Goal: Task Accomplishment & Management: Manage account settings

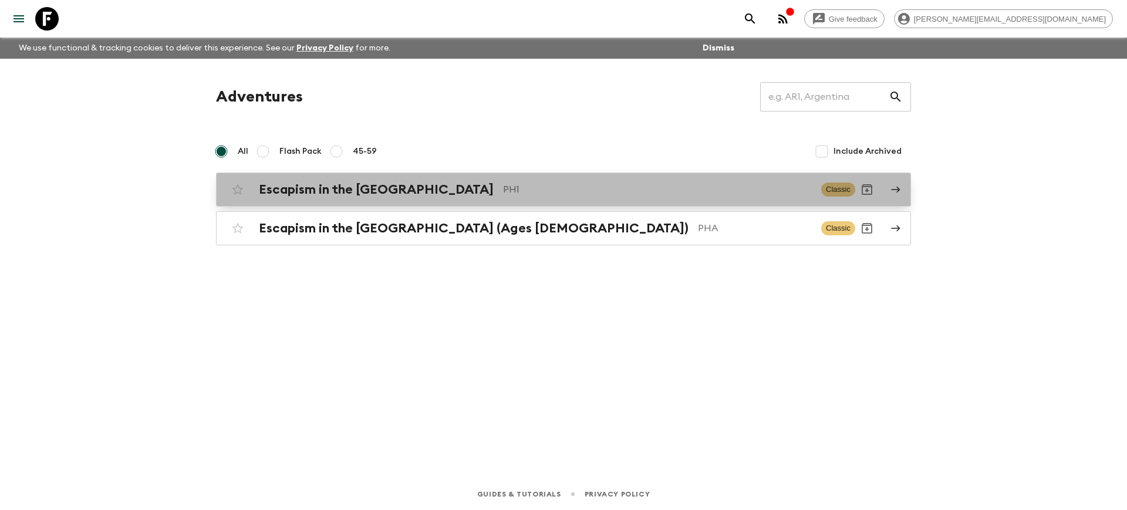
click at [329, 196] on h2 "Escapism in the [GEOGRAPHIC_DATA]" at bounding box center [376, 189] width 235 height 15
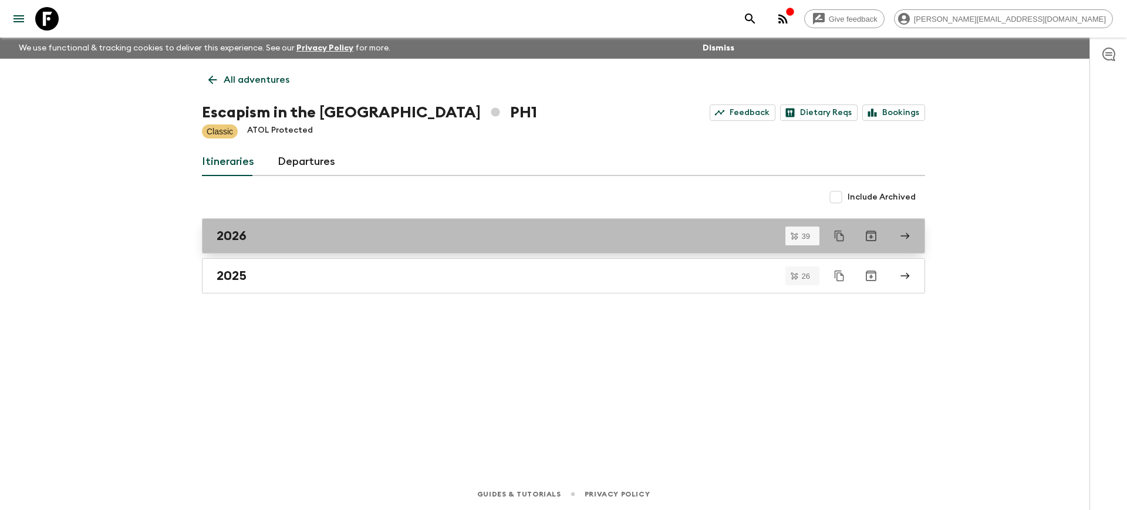
click at [331, 244] on link "2026" at bounding box center [563, 235] width 723 height 35
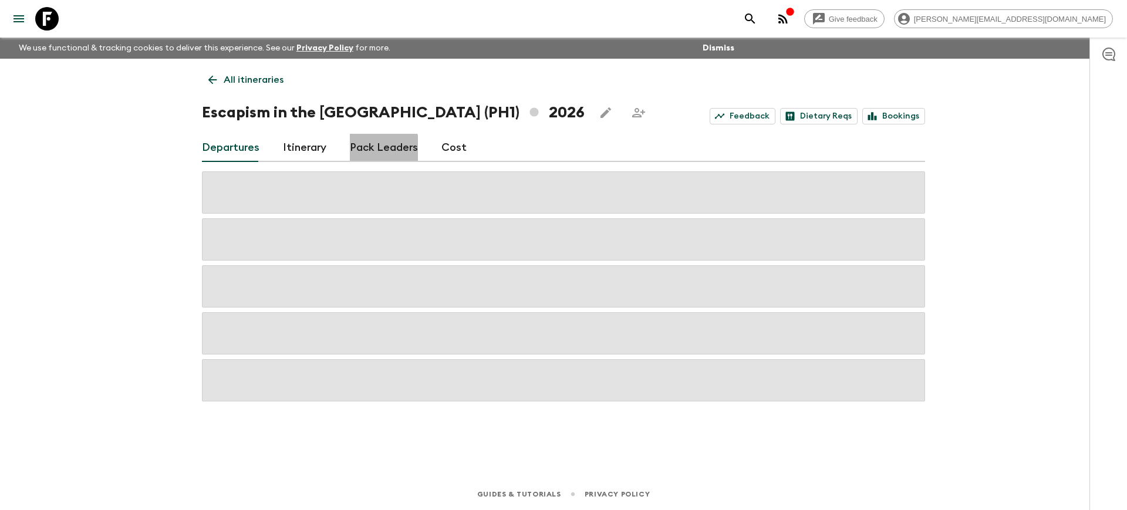
click at [374, 151] on link "Pack Leaders" at bounding box center [384, 148] width 68 height 28
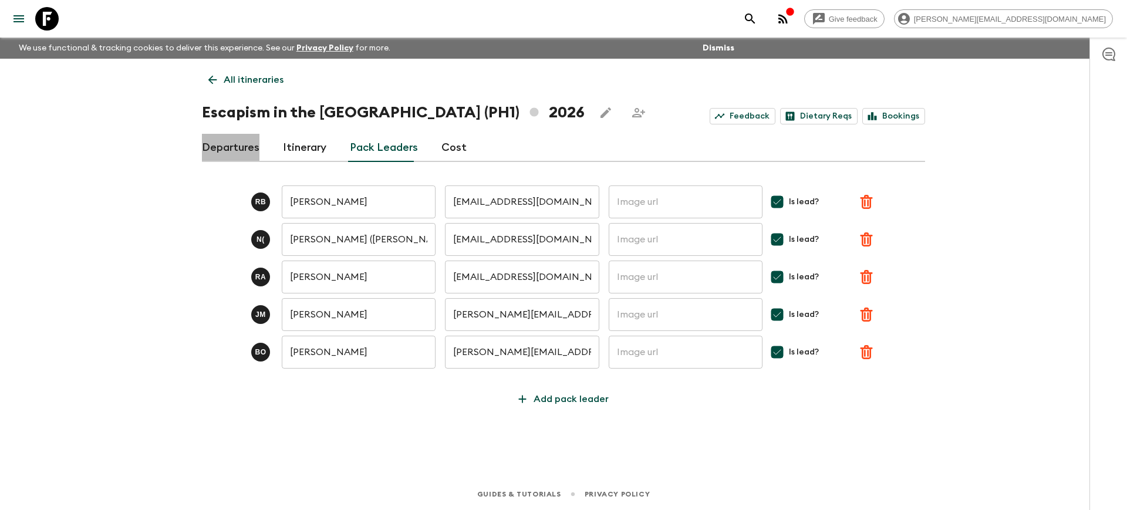
click at [243, 149] on link "Departures" at bounding box center [231, 148] width 58 height 28
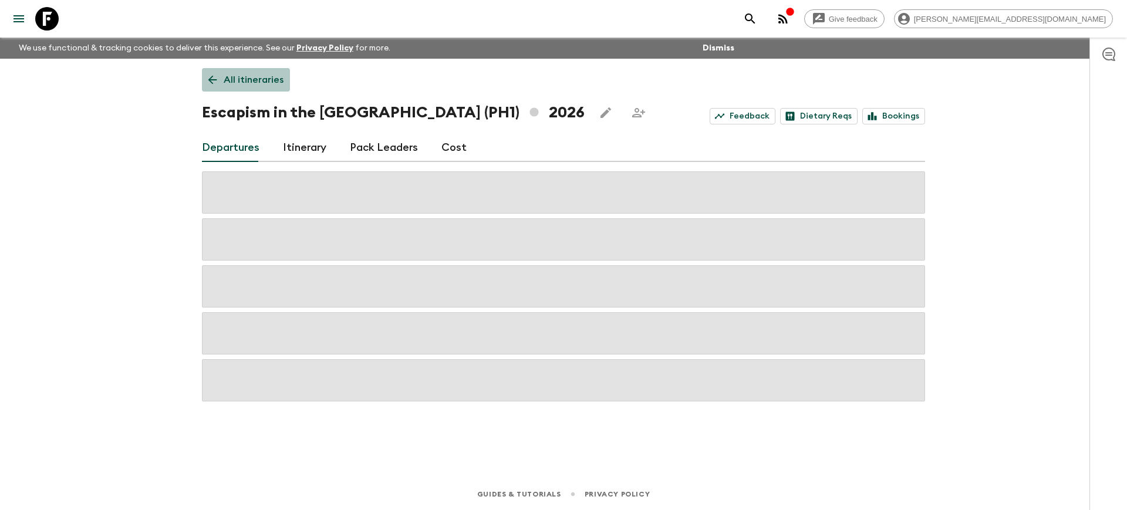
click at [214, 80] on icon at bounding box center [212, 80] width 9 height 9
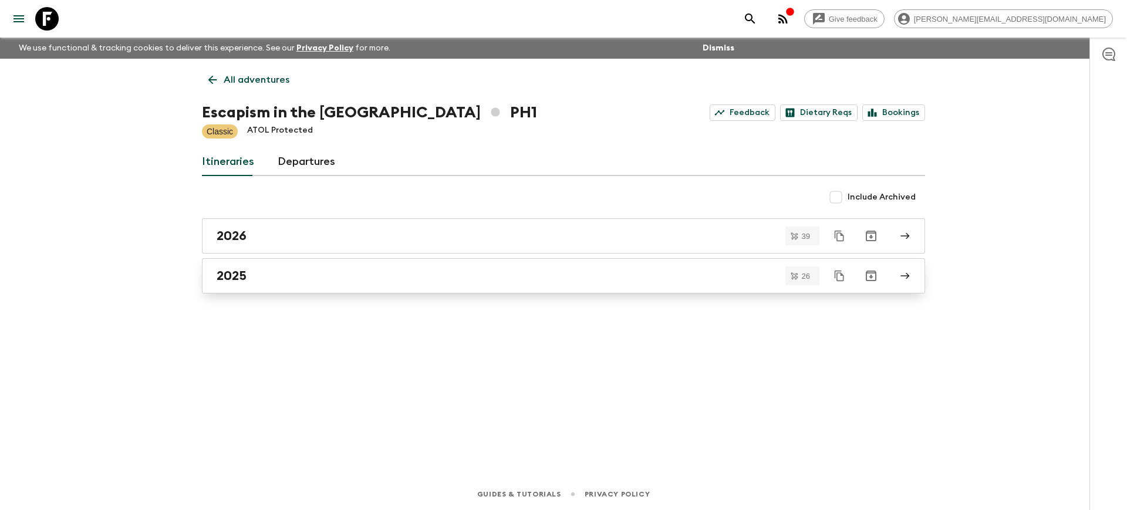
click at [418, 283] on div "2025" at bounding box center [553, 275] width 672 height 15
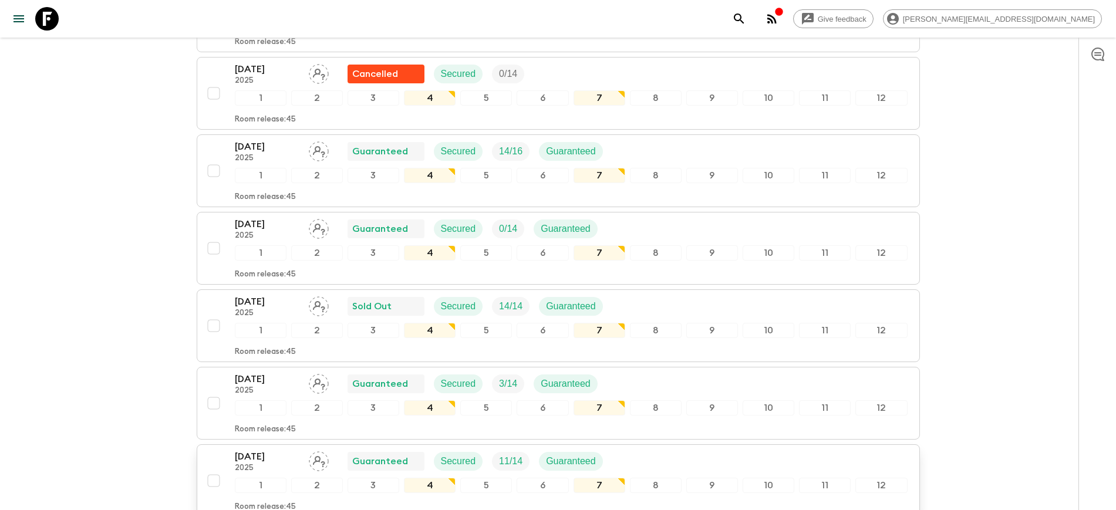
scroll to position [1050, 0]
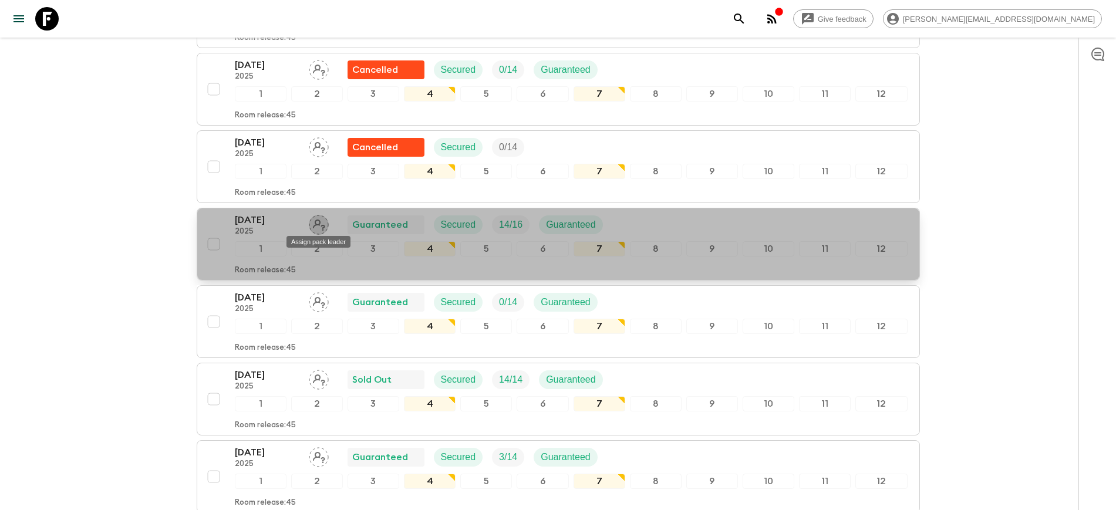
click at [321, 225] on icon "Assign pack leader" at bounding box center [319, 225] width 20 height 20
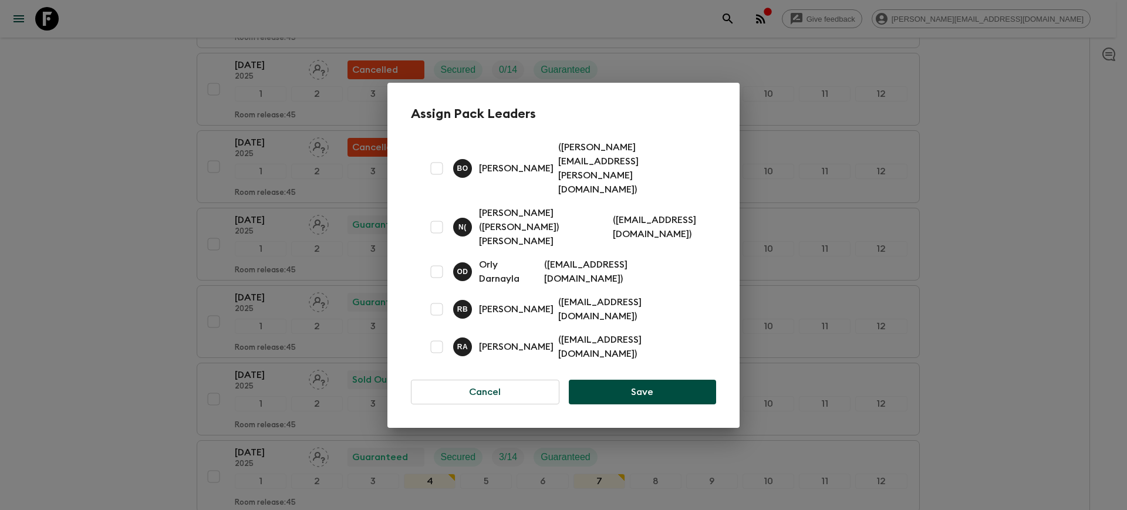
click at [528, 340] on p "[PERSON_NAME]" at bounding box center [516, 347] width 75 height 14
click at [454, 338] on div "R A" at bounding box center [462, 347] width 19 height 19
click at [462, 342] on p "R A" at bounding box center [462, 346] width 11 height 9
click at [662, 328] on div "R A Rupert Andres ( rupeeandres@gmail.com )" at bounding box center [563, 347] width 305 height 38
click at [441, 335] on input "checkbox" at bounding box center [436, 346] width 23 height 23
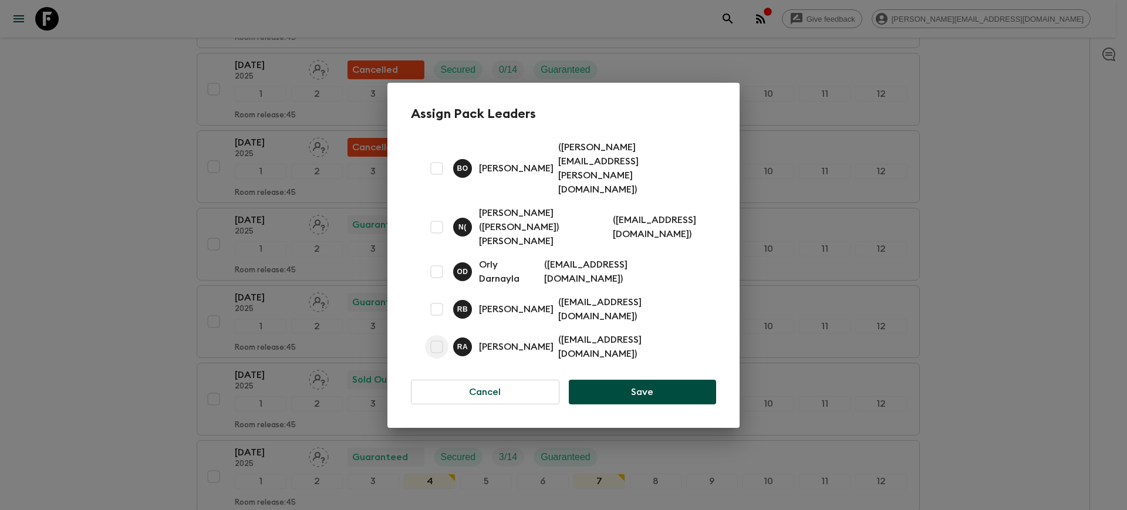
checkbox input "true"
click at [645, 380] on button "Save" at bounding box center [642, 392] width 147 height 25
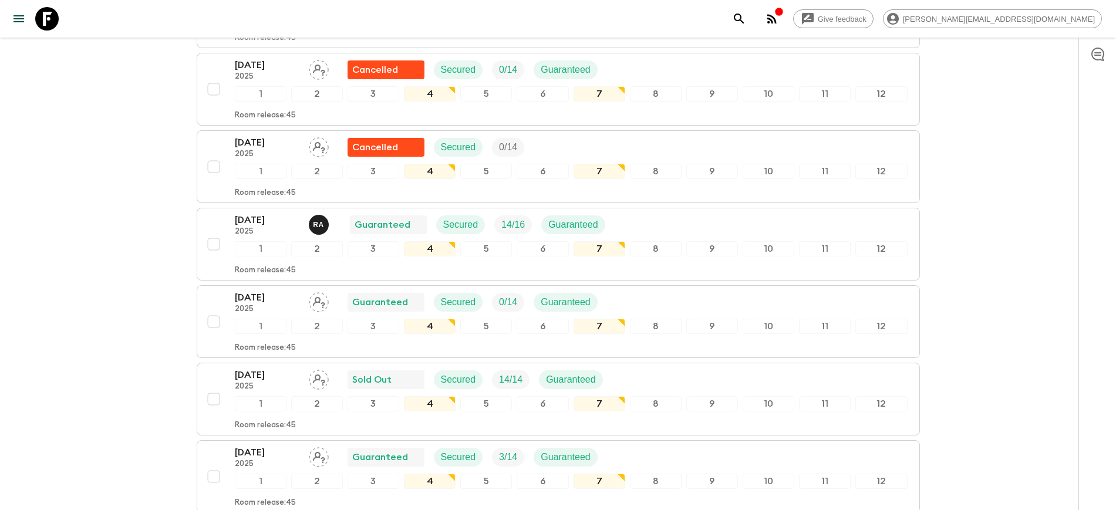
click at [136, 314] on div "Give feedback noemi@intasdestinations.ph We use functional & tracking cookies t…" at bounding box center [558, 133] width 1116 height 2367
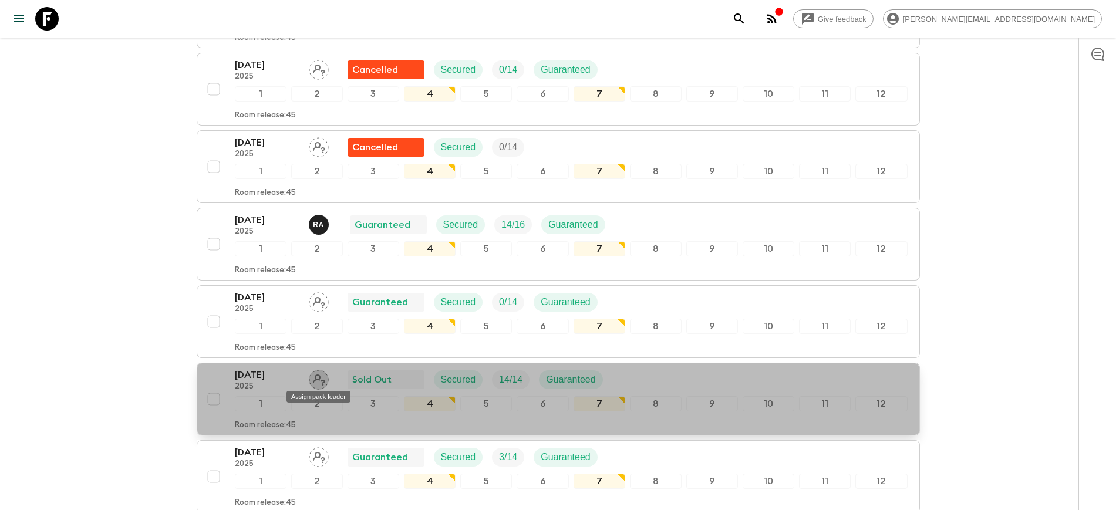
click at [319, 378] on icon "Assign pack leader" at bounding box center [319, 380] width 20 height 20
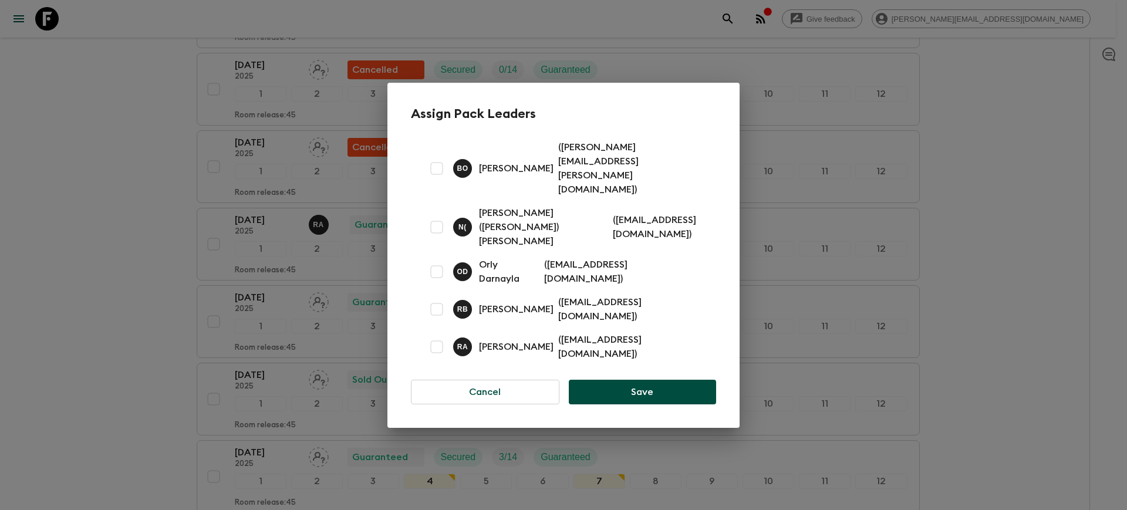
click at [436, 335] on input "checkbox" at bounding box center [436, 346] width 23 height 23
checkbox input "true"
click at [593, 380] on button "Save" at bounding box center [642, 392] width 147 height 25
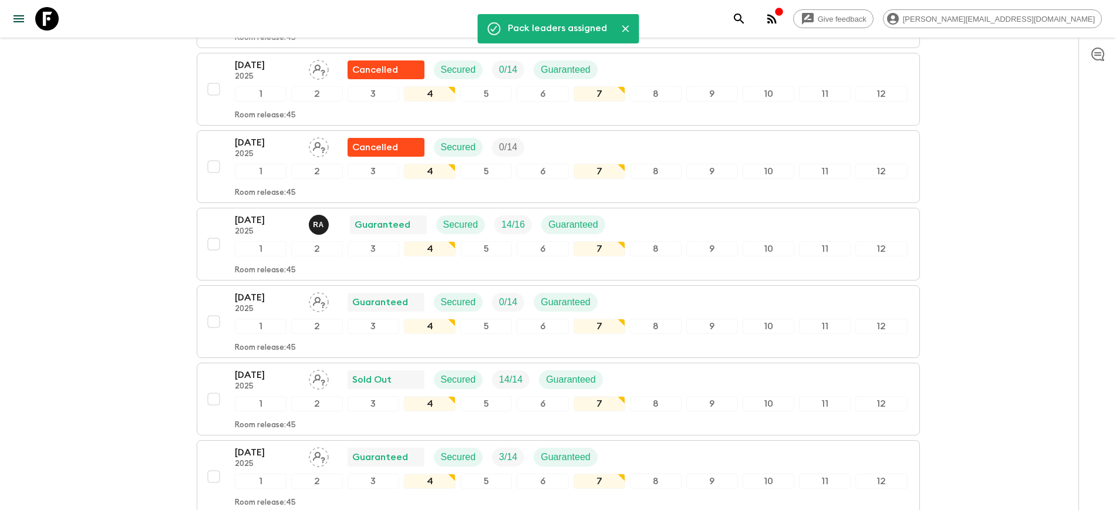
click at [64, 348] on div "Give feedback noemi@intasdestinations.ph We use functional & tracking cookies t…" at bounding box center [558, 133] width 1116 height 2367
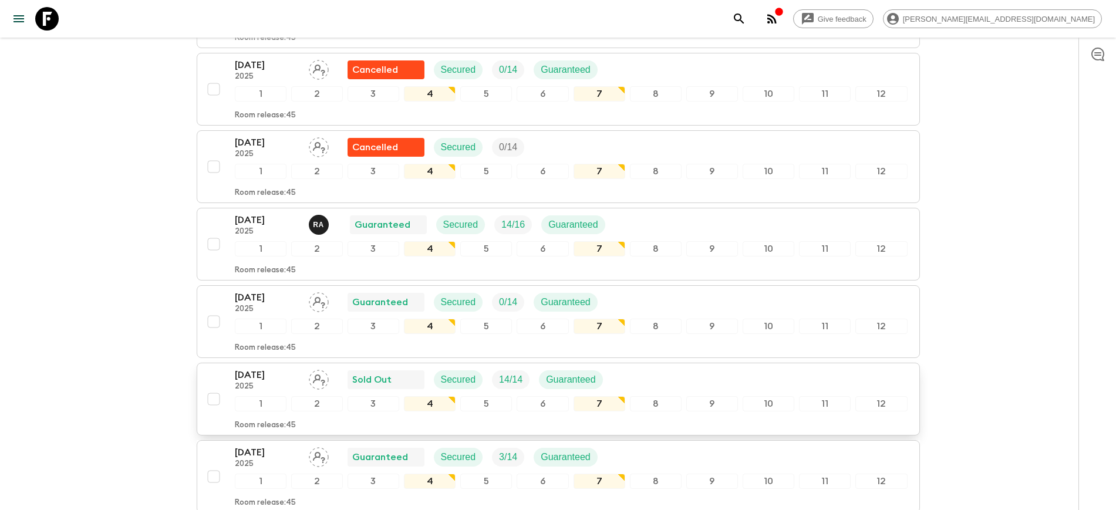
scroll to position [1399, 0]
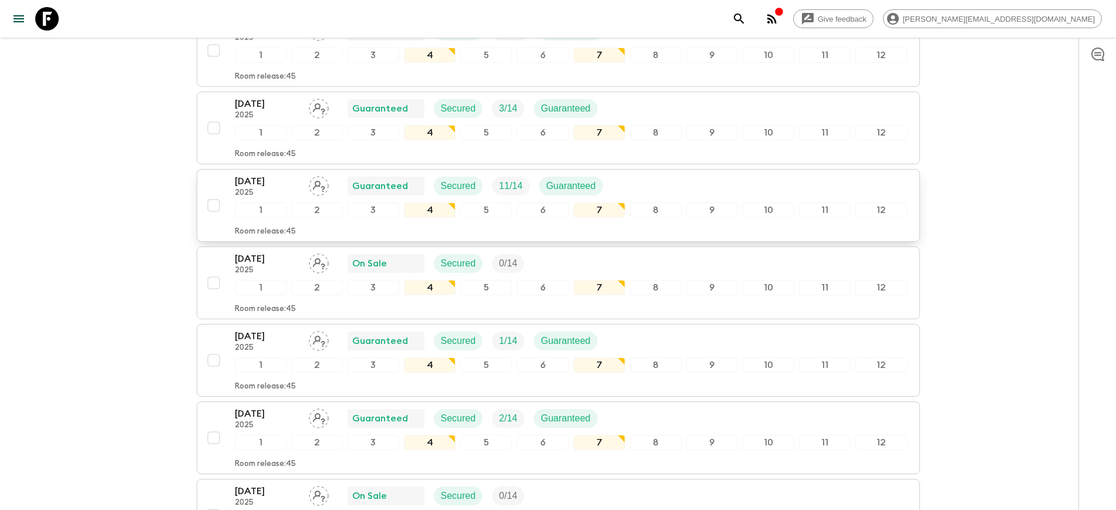
click at [315, 186] on icon "Assign pack leader" at bounding box center [319, 186] width 20 height 20
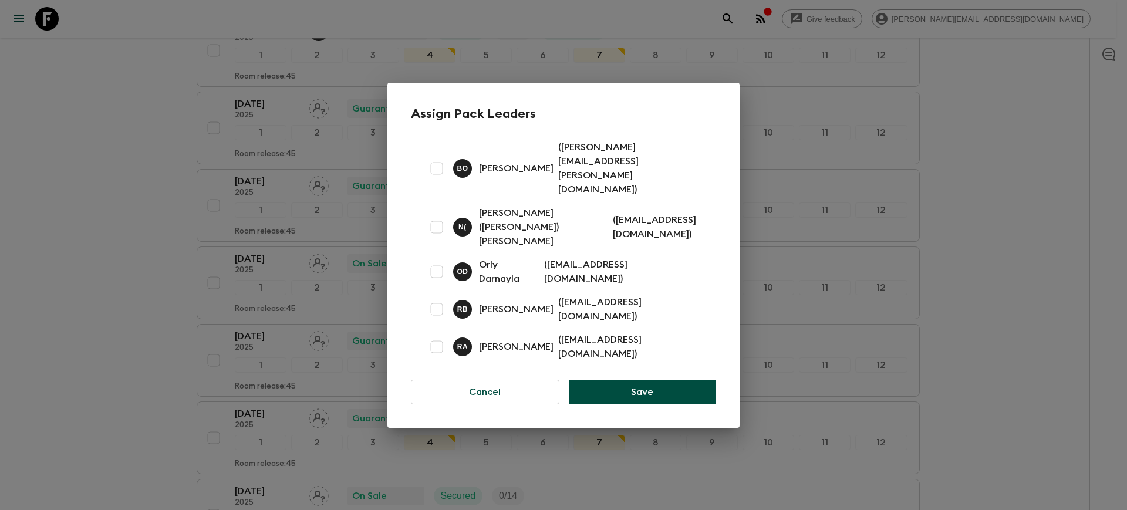
click at [437, 335] on input "checkbox" at bounding box center [436, 346] width 23 height 23
checkbox input "true"
click at [606, 380] on button "Save" at bounding box center [642, 392] width 147 height 25
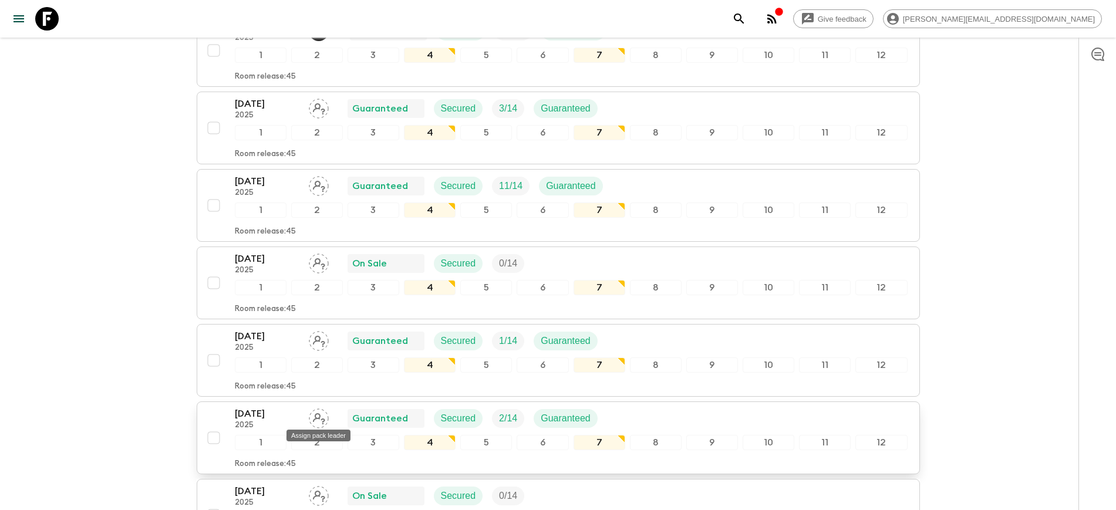
click at [319, 420] on icon "Assign pack leader" at bounding box center [319, 419] width 20 height 20
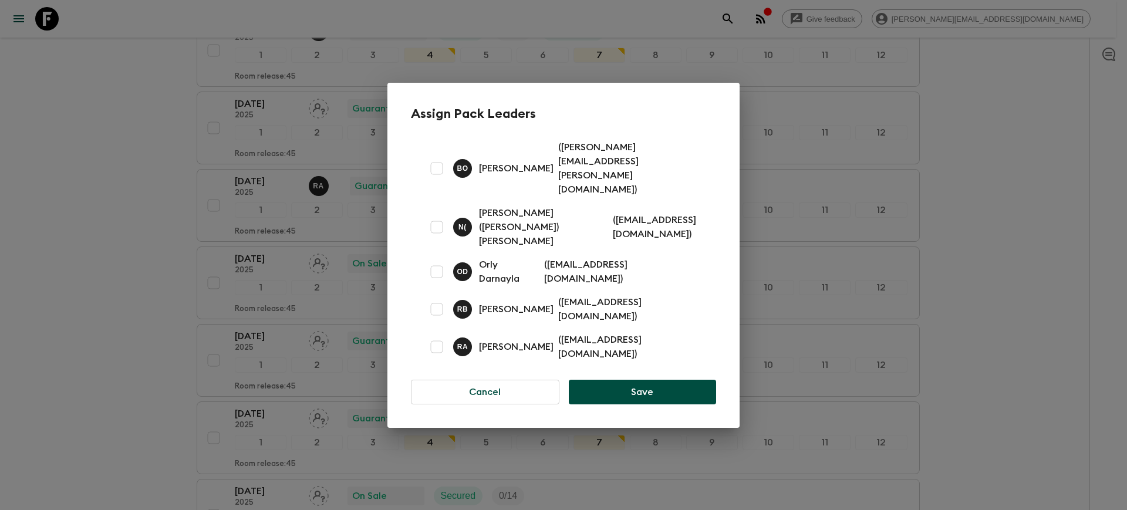
click at [441, 335] on input "checkbox" at bounding box center [436, 346] width 23 height 23
checkbox input "true"
click at [591, 380] on button "Save" at bounding box center [642, 392] width 147 height 25
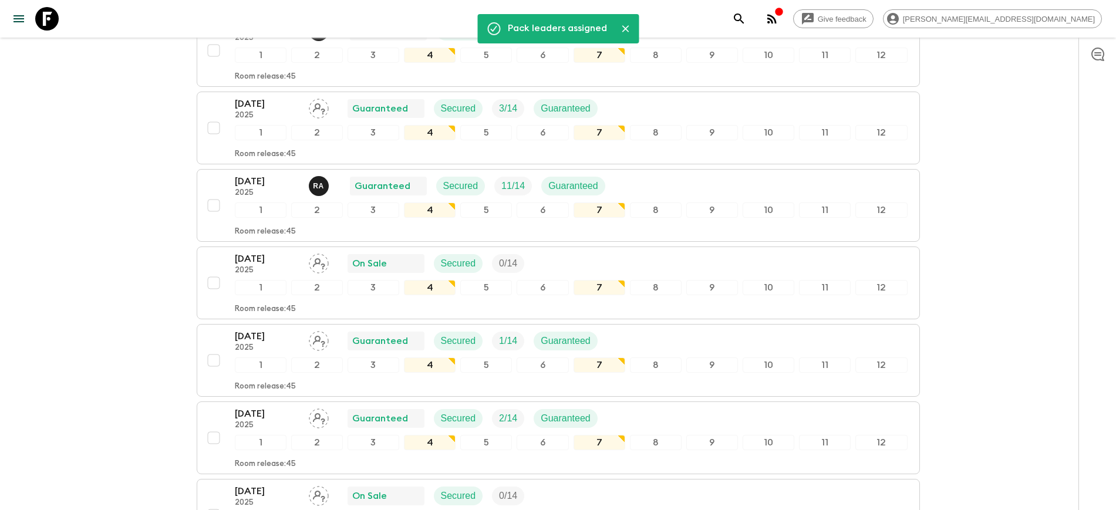
drag, startPoint x: 163, startPoint y: 306, endPoint x: 174, endPoint y: 314, distance: 13.0
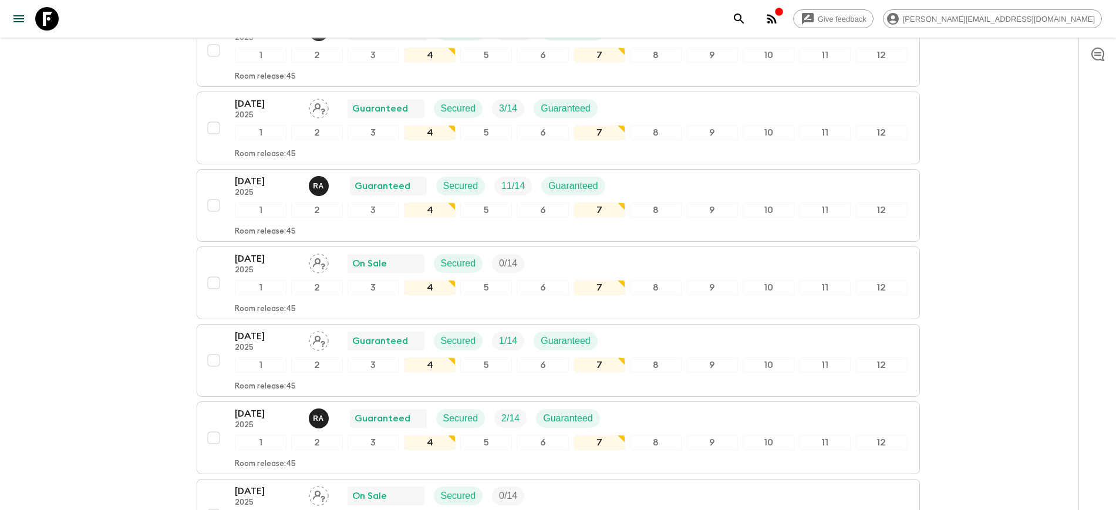
scroll to position [1857, 0]
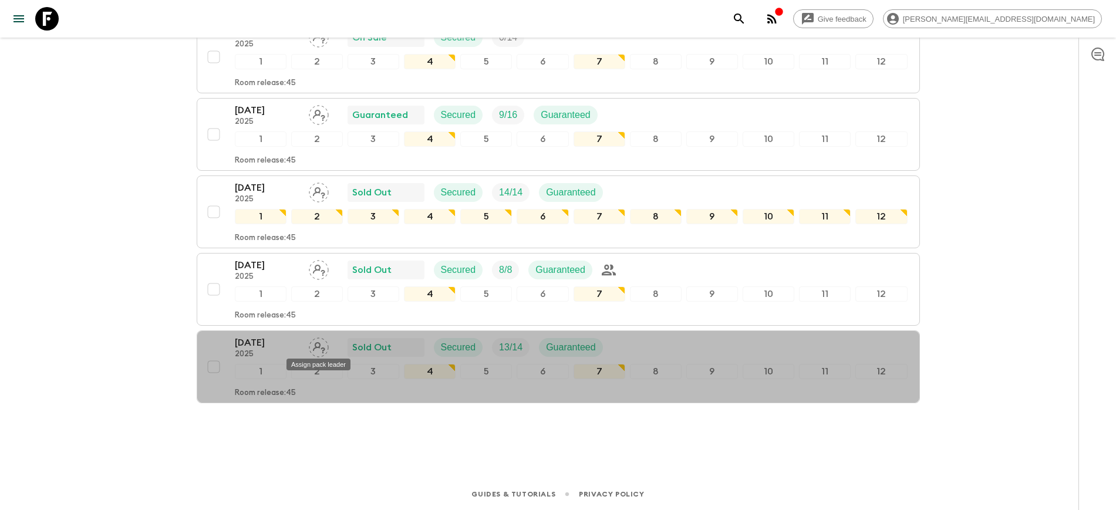
click at [319, 351] on div "Assign pack leader" at bounding box center [318, 361] width 66 height 21
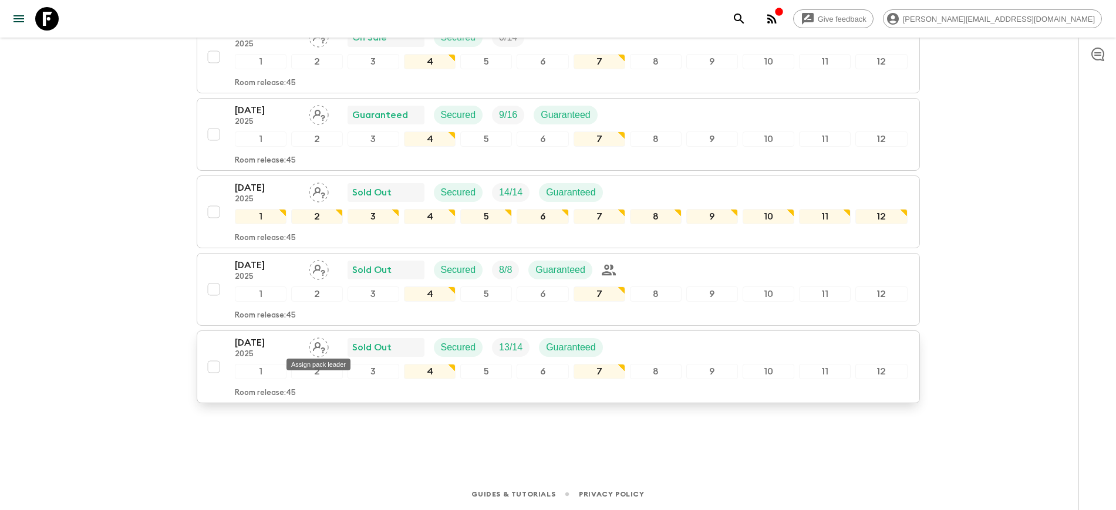
click at [318, 351] on div "Assign pack leader" at bounding box center [318, 361] width 66 height 21
click at [315, 343] on icon "Assign pack leader" at bounding box center [319, 348] width 20 height 20
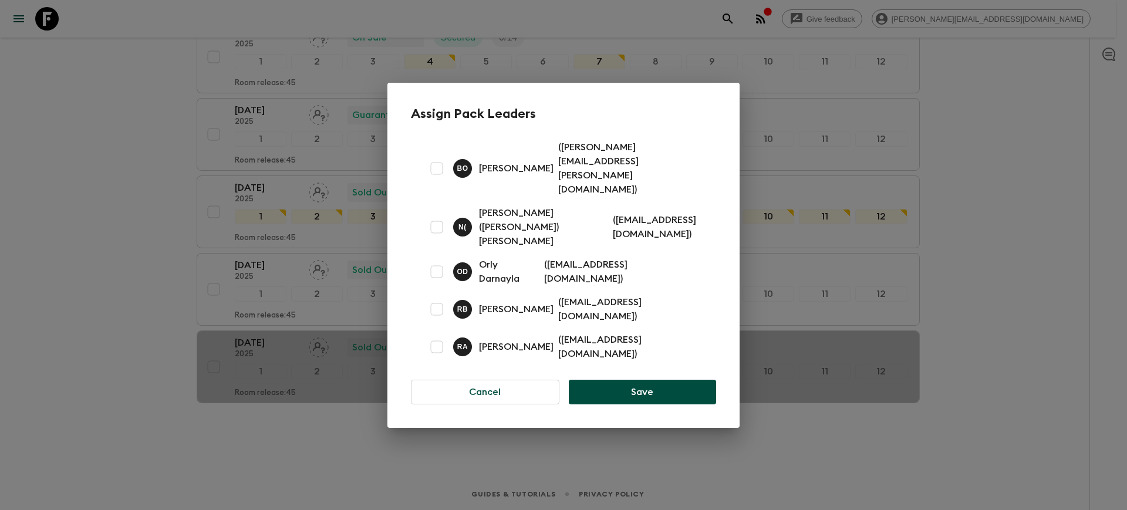
click at [457, 342] on p "R A" at bounding box center [462, 346] width 11 height 9
click at [463, 342] on p "R A" at bounding box center [462, 346] width 11 height 9
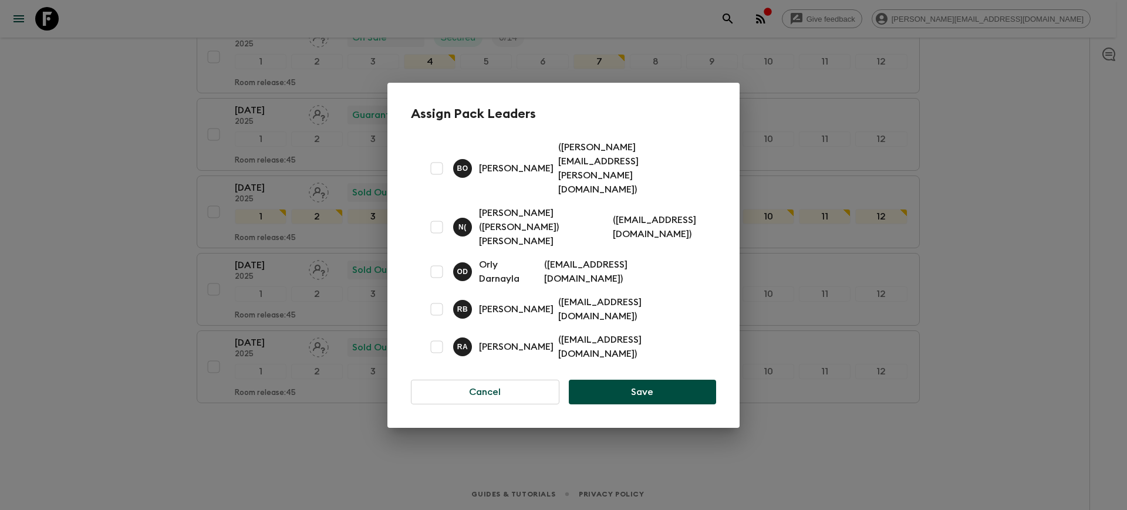
drag, startPoint x: 439, startPoint y: 317, endPoint x: 452, endPoint y: 322, distance: 14.0
click at [439, 335] on input "checkbox" at bounding box center [436, 346] width 23 height 23
checkbox input "true"
click at [622, 380] on button "Save" at bounding box center [642, 392] width 147 height 25
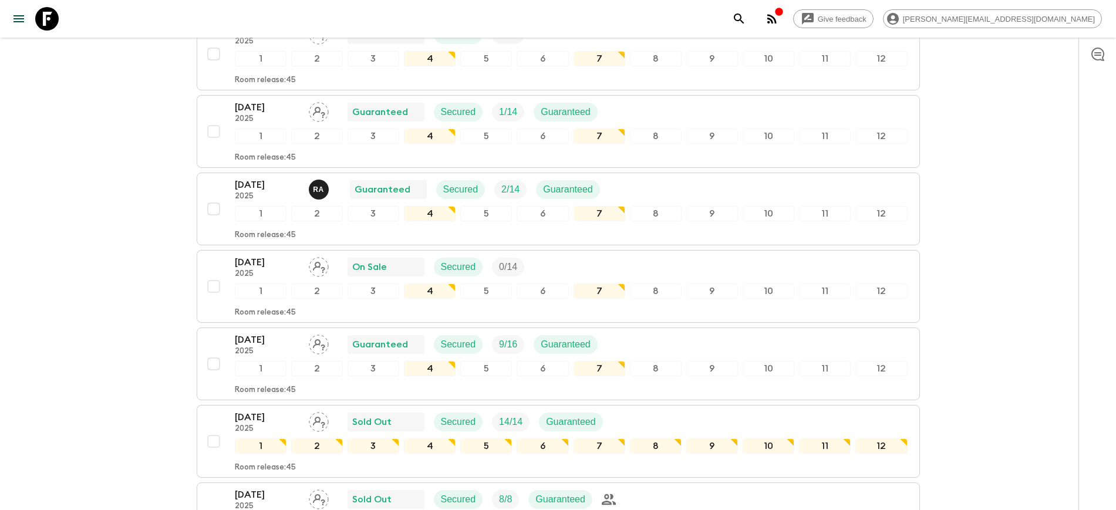
scroll to position [1490, 0]
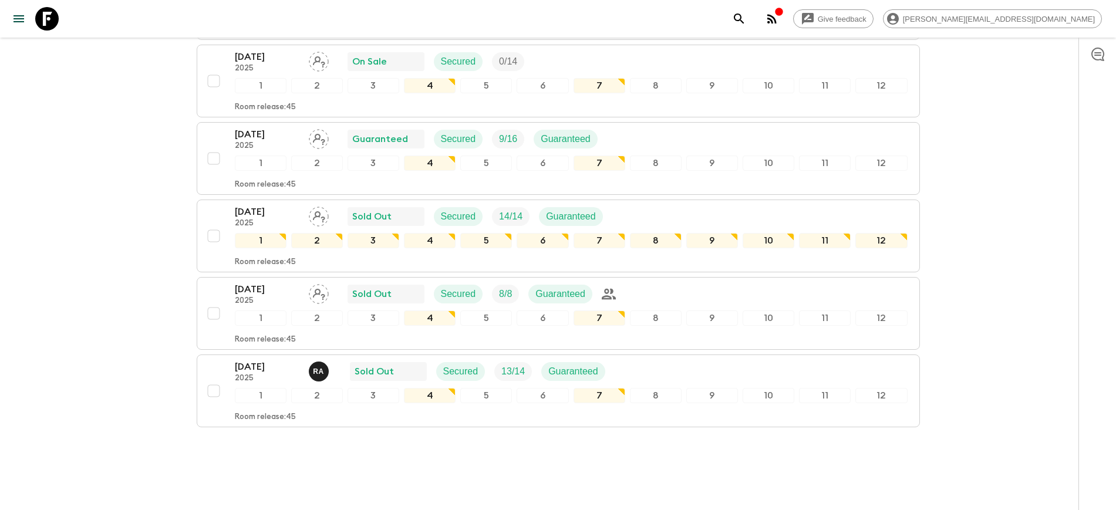
scroll to position [1857, 0]
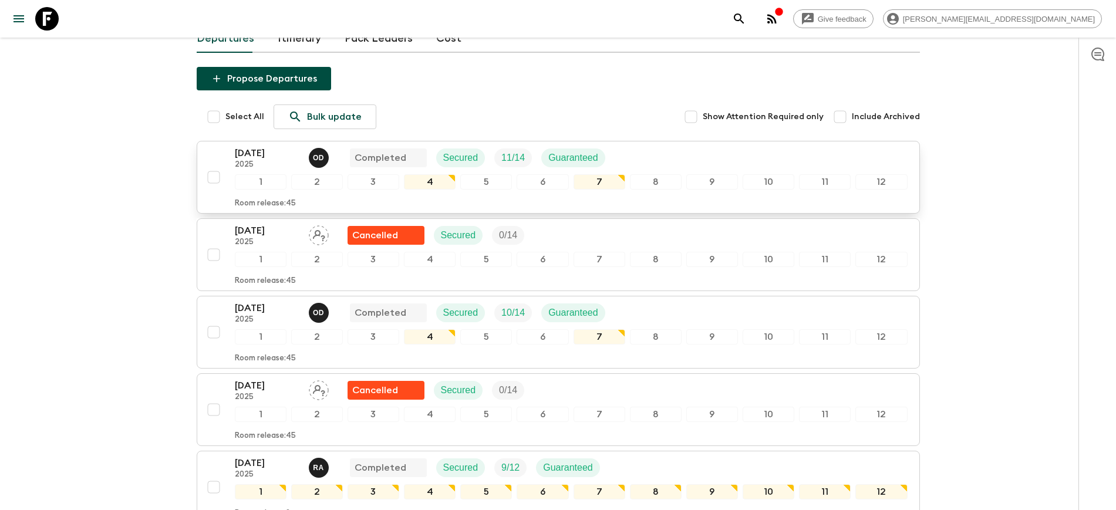
scroll to position [0, 0]
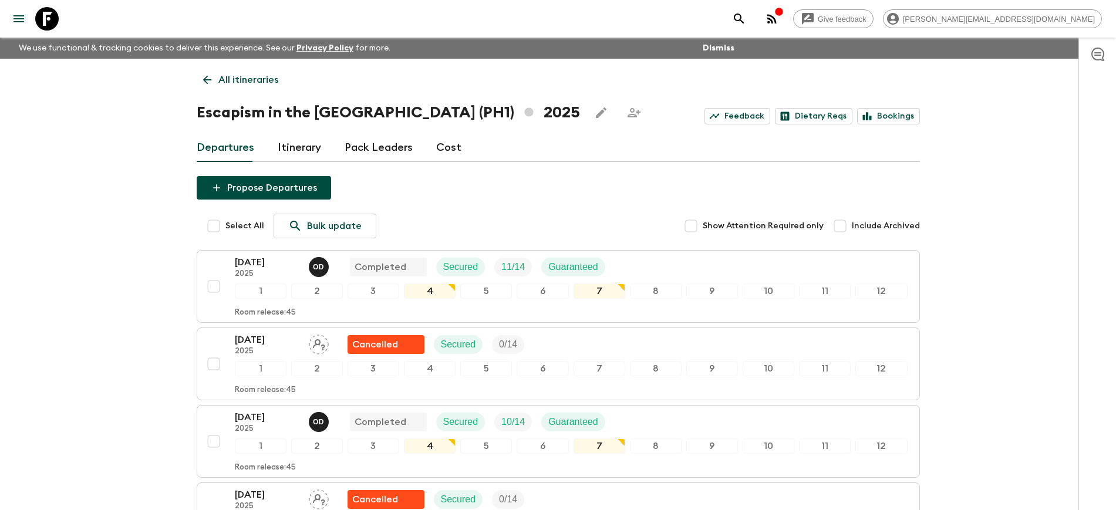
click at [205, 81] on icon at bounding box center [207, 80] width 9 height 9
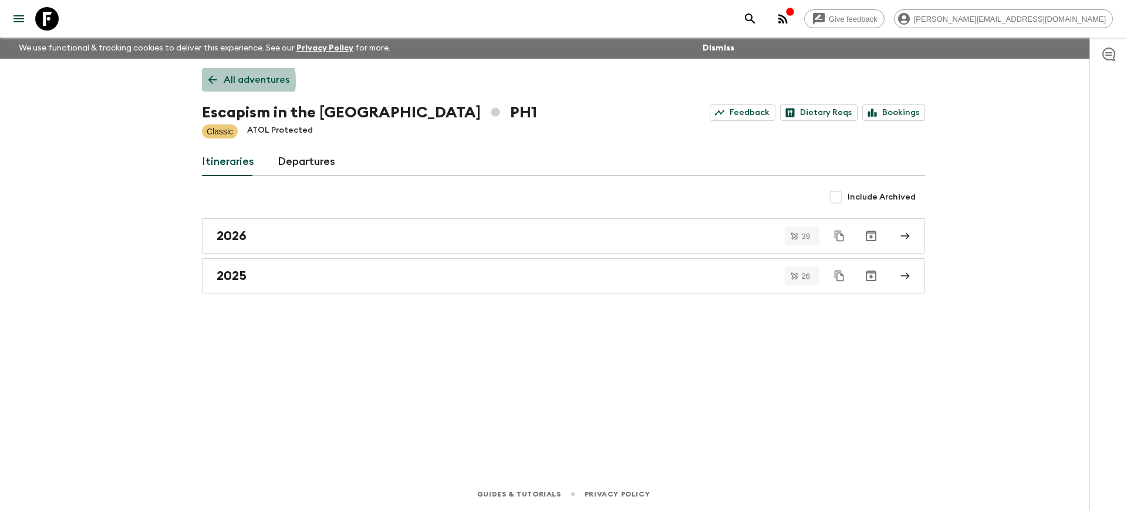
click at [205, 81] on link "All adventures" at bounding box center [249, 79] width 94 height 23
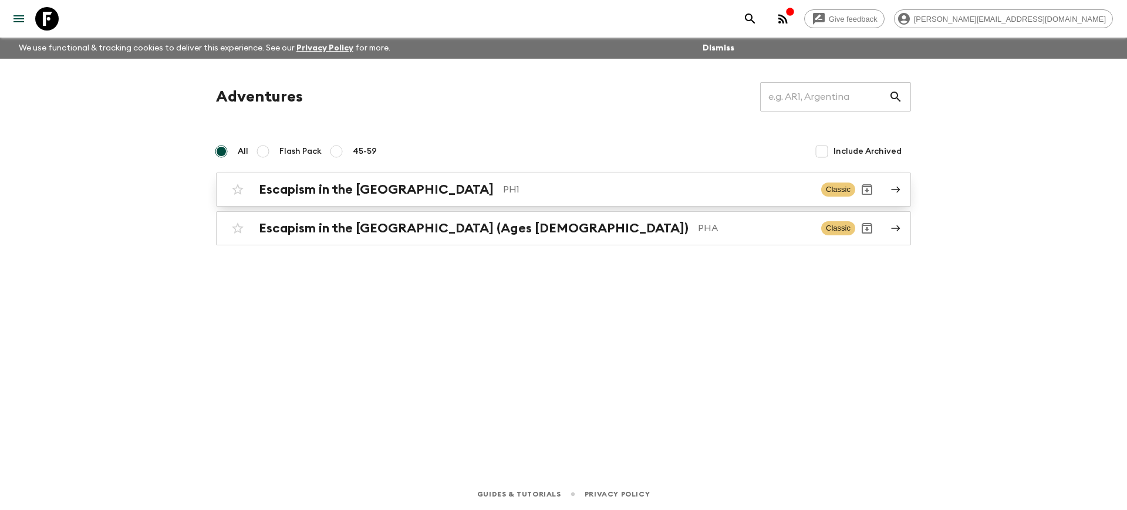
click at [390, 191] on h2 "Escapism in the [GEOGRAPHIC_DATA]" at bounding box center [376, 189] width 235 height 15
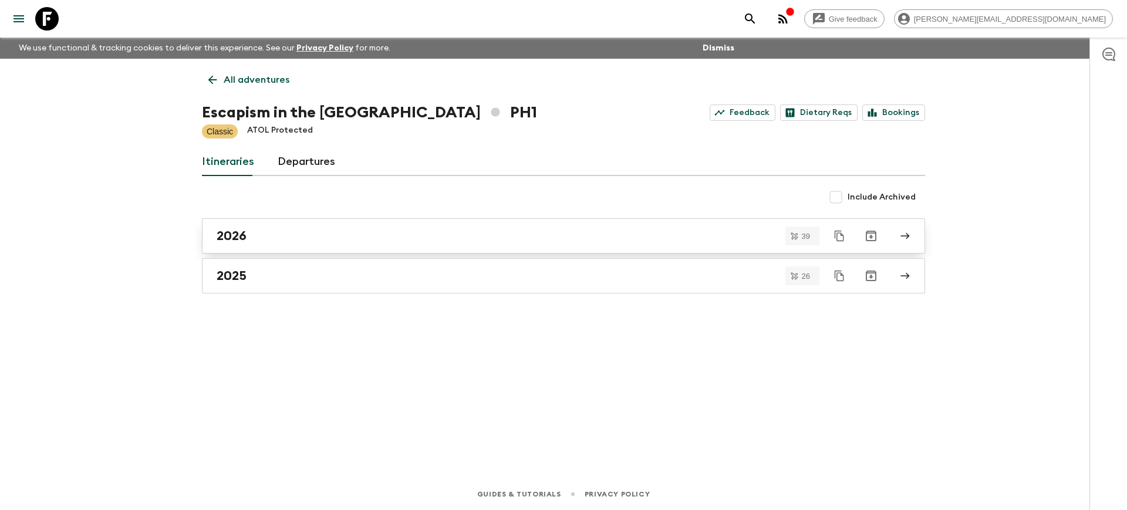
click at [336, 225] on link "2026" at bounding box center [563, 235] width 723 height 35
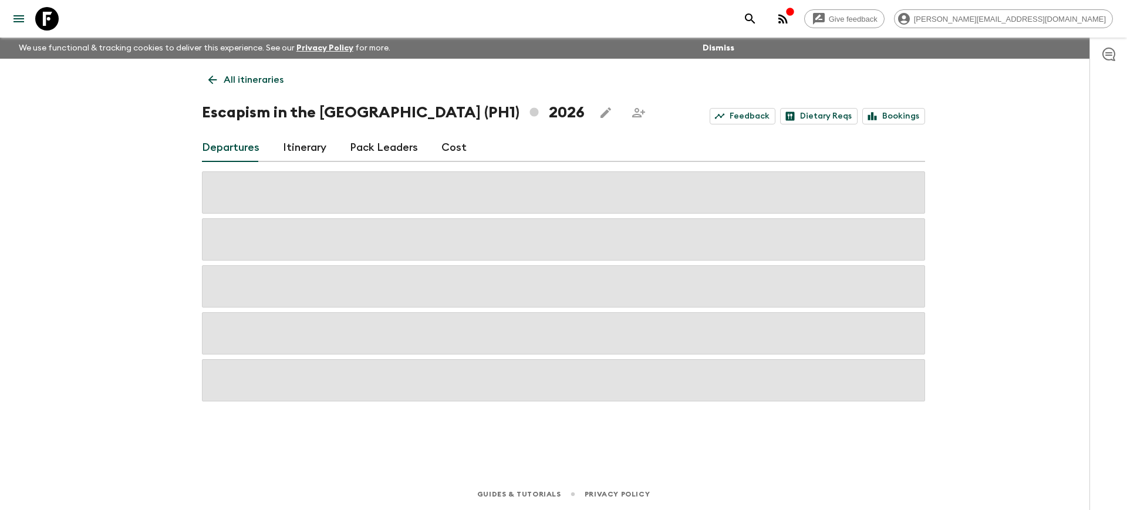
click at [109, 279] on div "Give feedback noemi@intasdestinations.ph We use functional & tracking cookies t…" at bounding box center [563, 255] width 1127 height 510
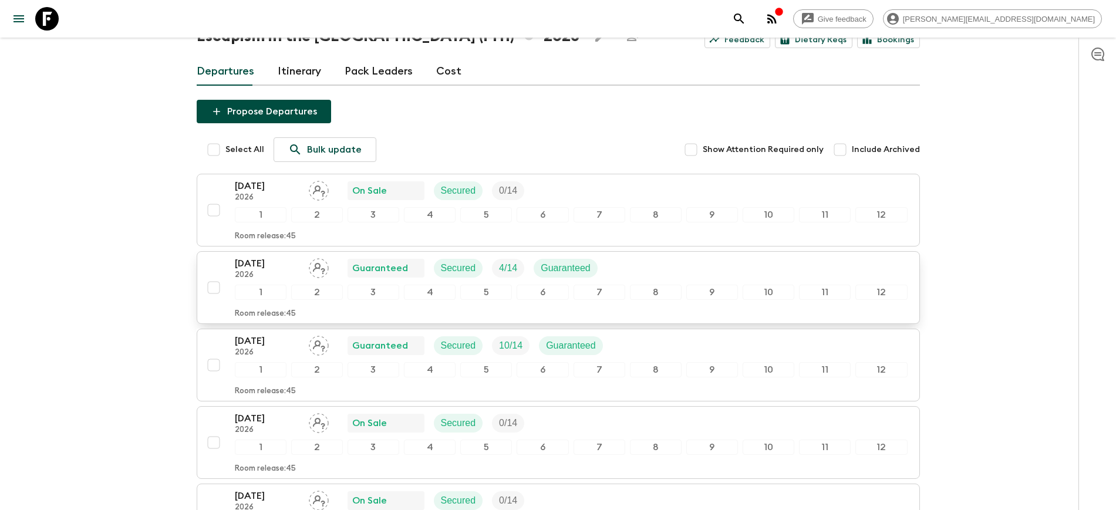
scroll to position [73, 0]
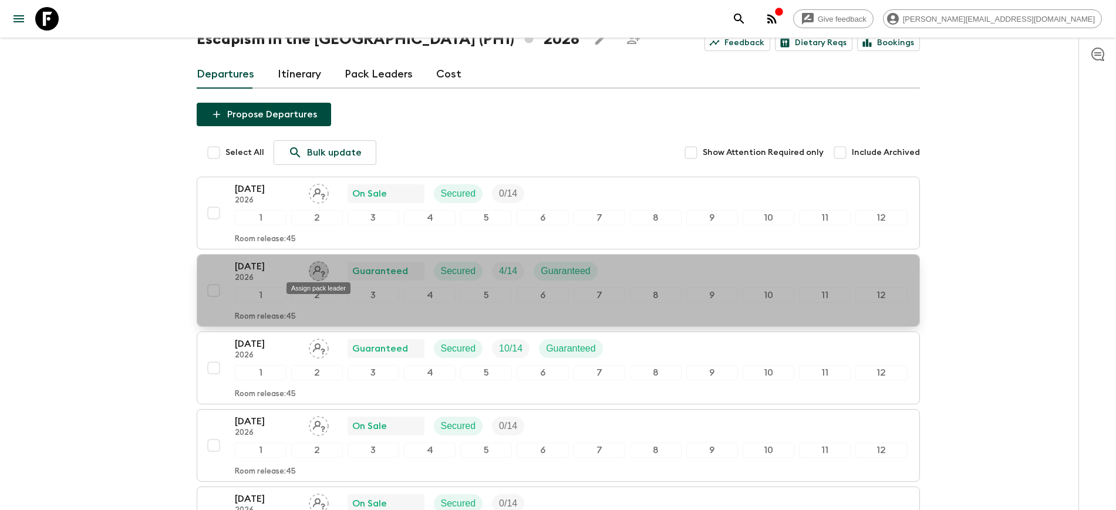
click at [316, 270] on icon "Assign pack leader" at bounding box center [319, 271] width 12 height 11
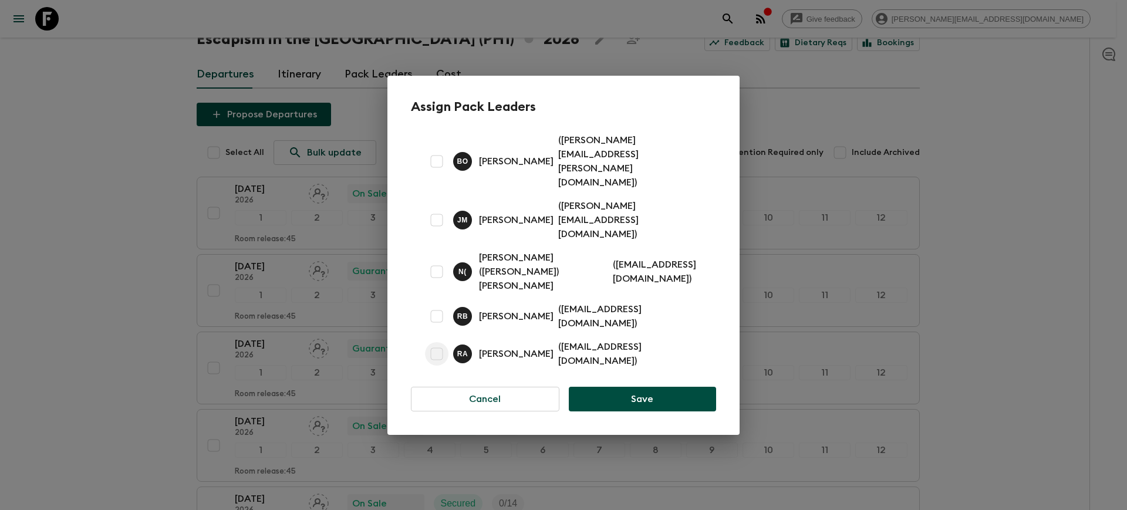
click at [436, 342] on input "checkbox" at bounding box center [436, 353] width 23 height 23
checkbox input "true"
click at [614, 387] on button "Save" at bounding box center [642, 399] width 147 height 25
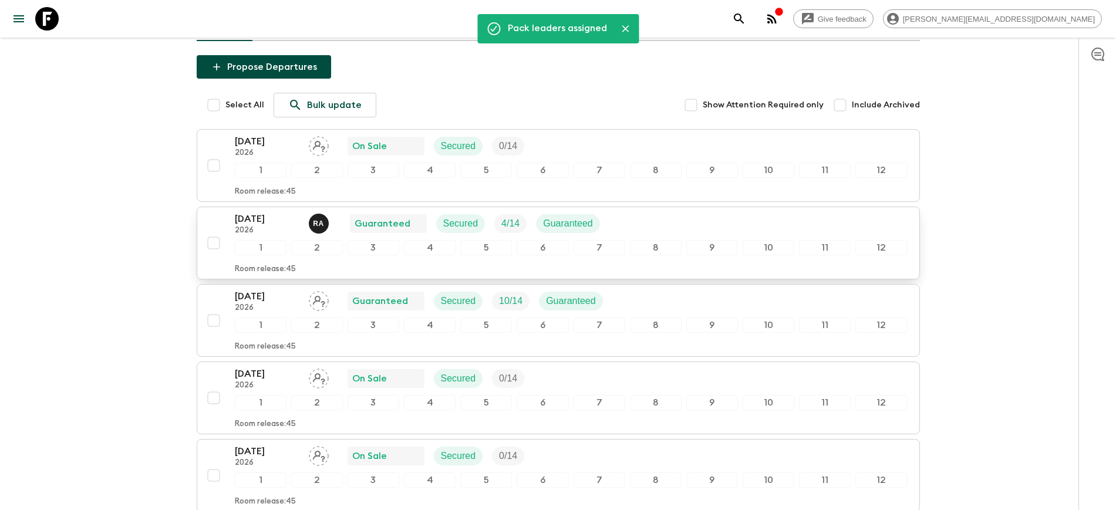
scroll to position [147, 0]
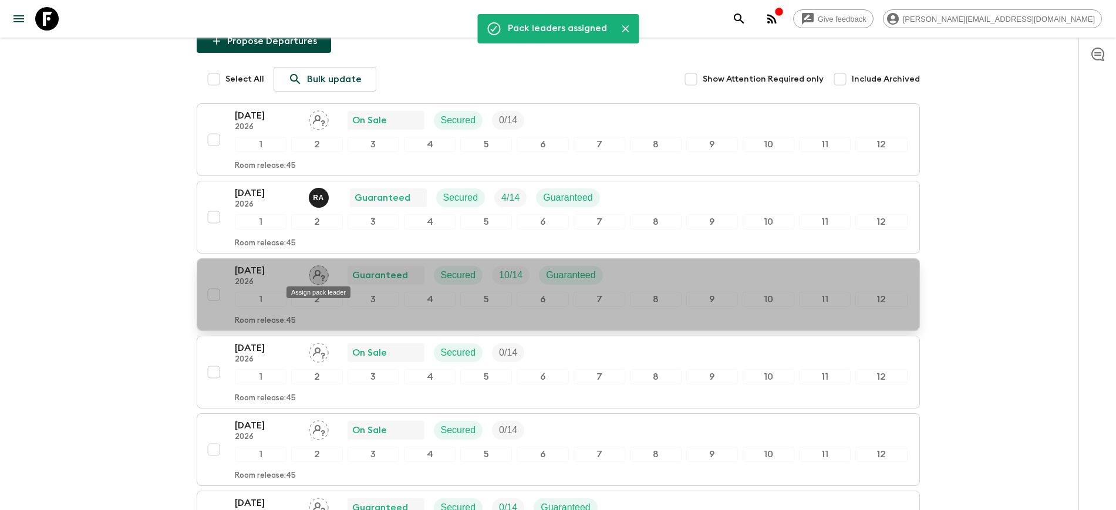
click at [317, 274] on icon "Assign pack leader" at bounding box center [319, 275] width 20 height 20
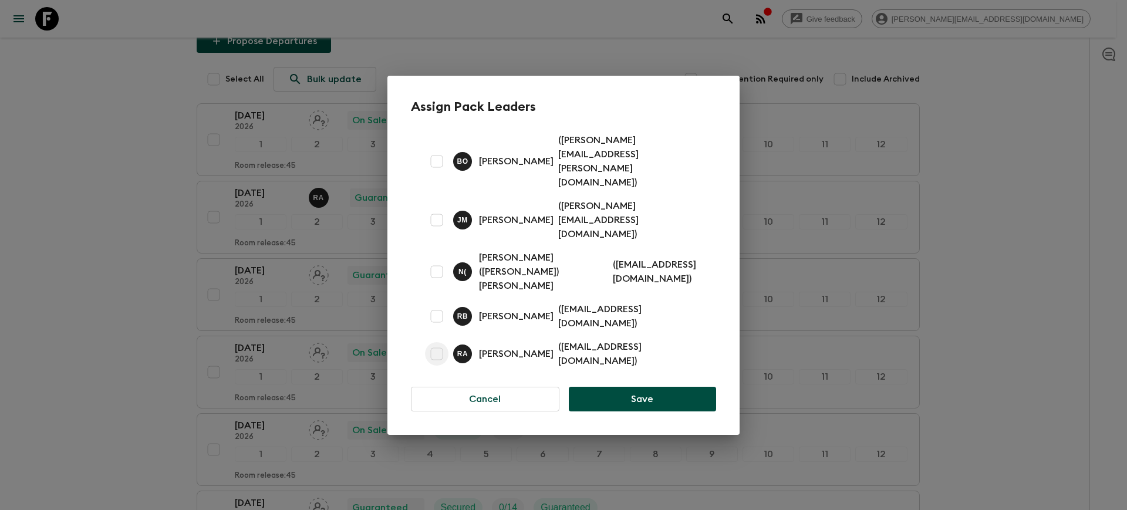
click at [437, 342] on input "checkbox" at bounding box center [436, 353] width 23 height 23
checkbox input "true"
click at [619, 373] on div "Assign Pack Leaders B O Bryan Ocampo ( bryan.ocampo@gmail.com ) J M Judi Mouton…" at bounding box center [564, 255] width 352 height 359
click at [621, 387] on button "Save" at bounding box center [642, 399] width 147 height 25
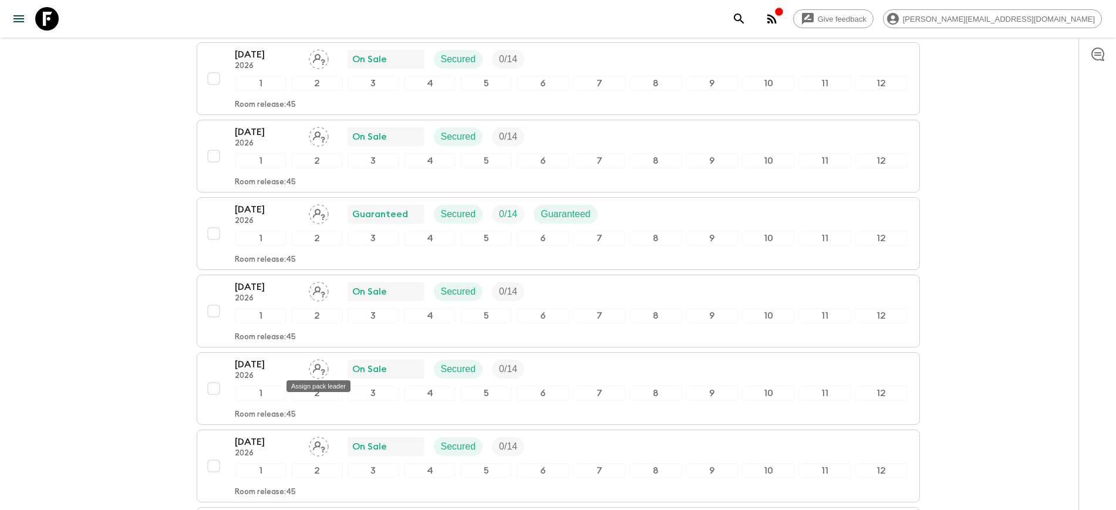
scroll to position [587, 0]
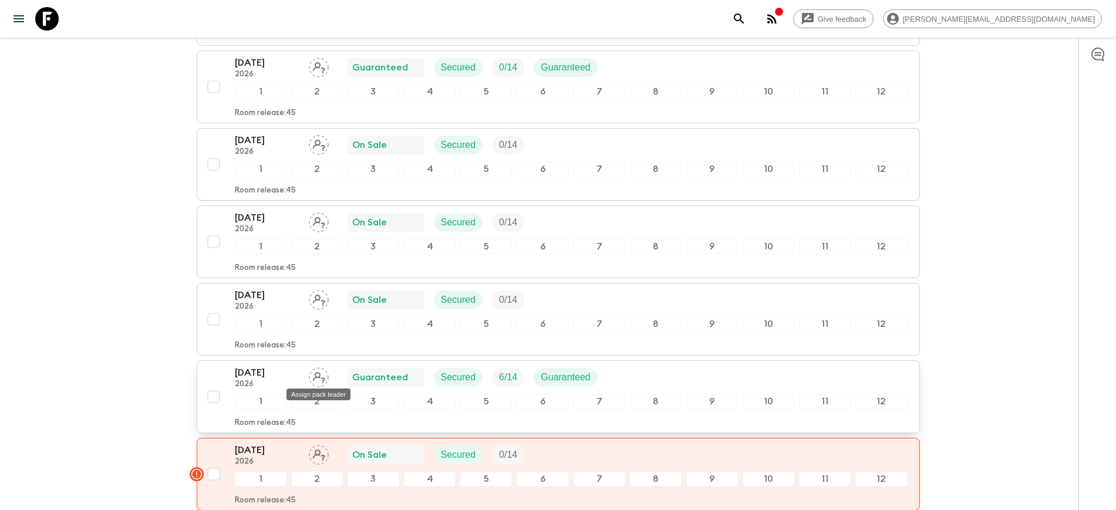
click at [318, 379] on icon "Assign pack leader" at bounding box center [319, 378] width 20 height 20
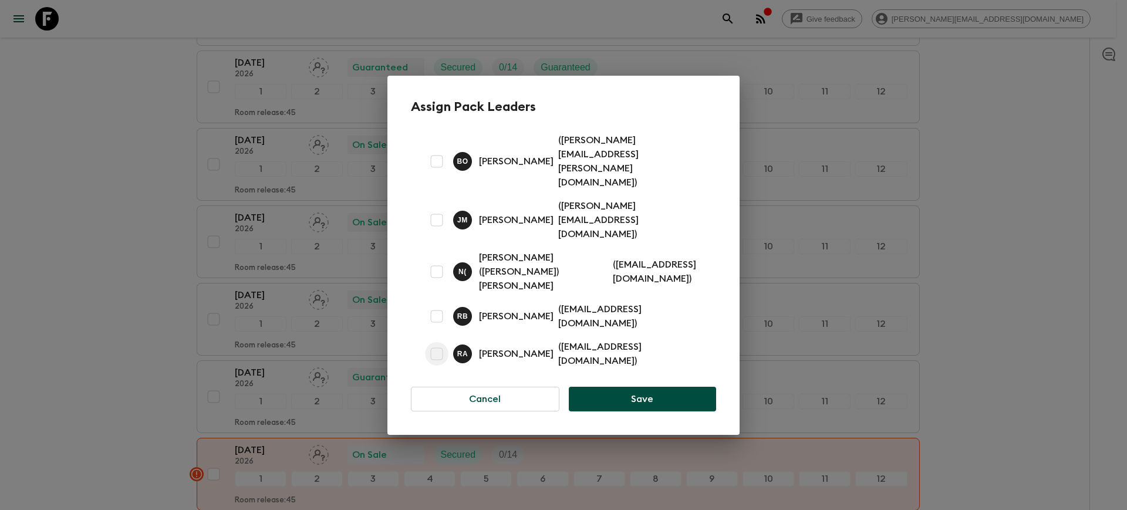
click at [444, 342] on input "checkbox" at bounding box center [436, 353] width 23 height 23
checkbox input "true"
click at [607, 387] on button "Save" at bounding box center [642, 399] width 147 height 25
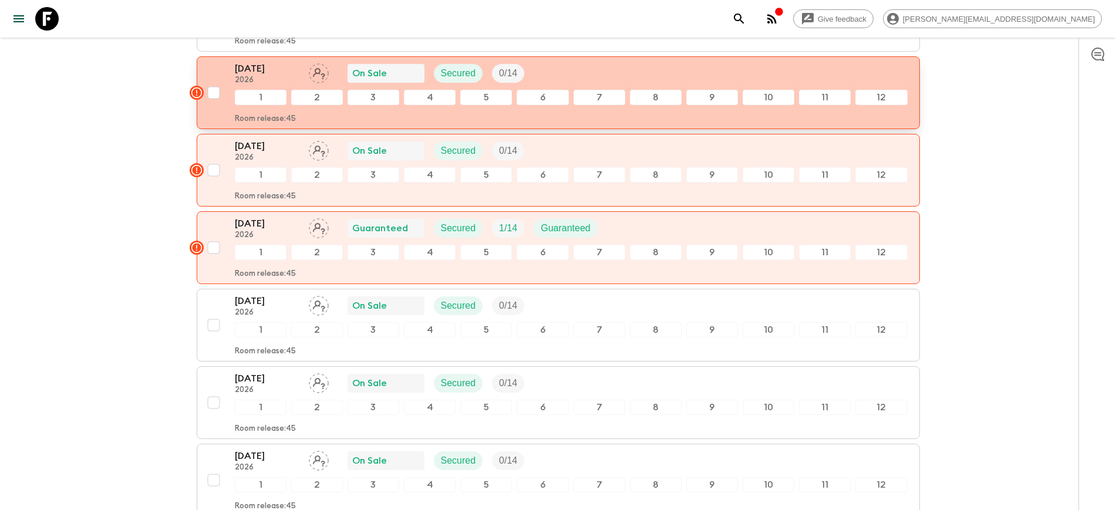
scroll to position [1027, 0]
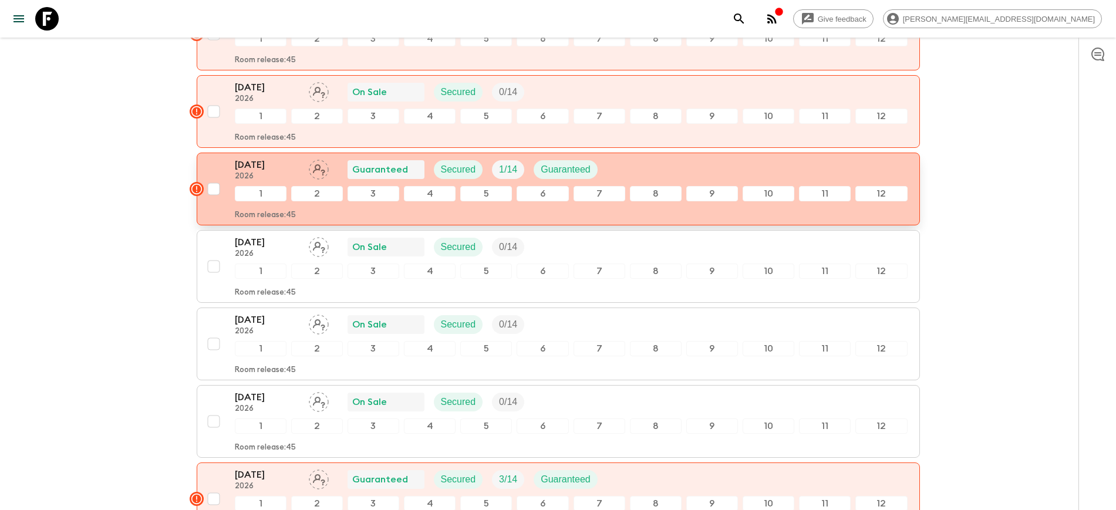
click at [217, 205] on div "03 Apr 2026 2026 Guaranteed Secured 1 / 14 Guaranteed 1 2 3 4 5 6 7 8 9 10 11 1…" at bounding box center [555, 189] width 706 height 62
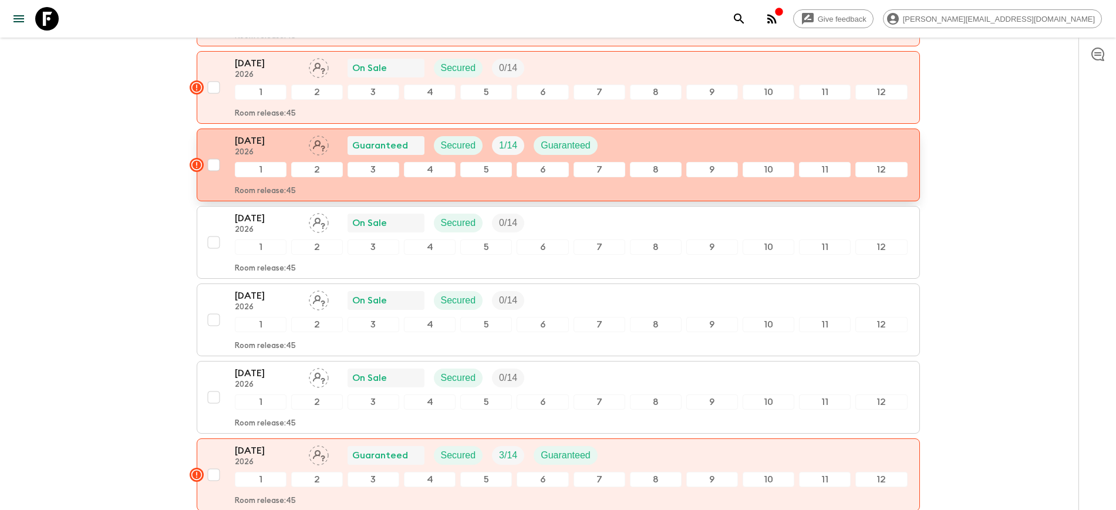
scroll to position [1101, 0]
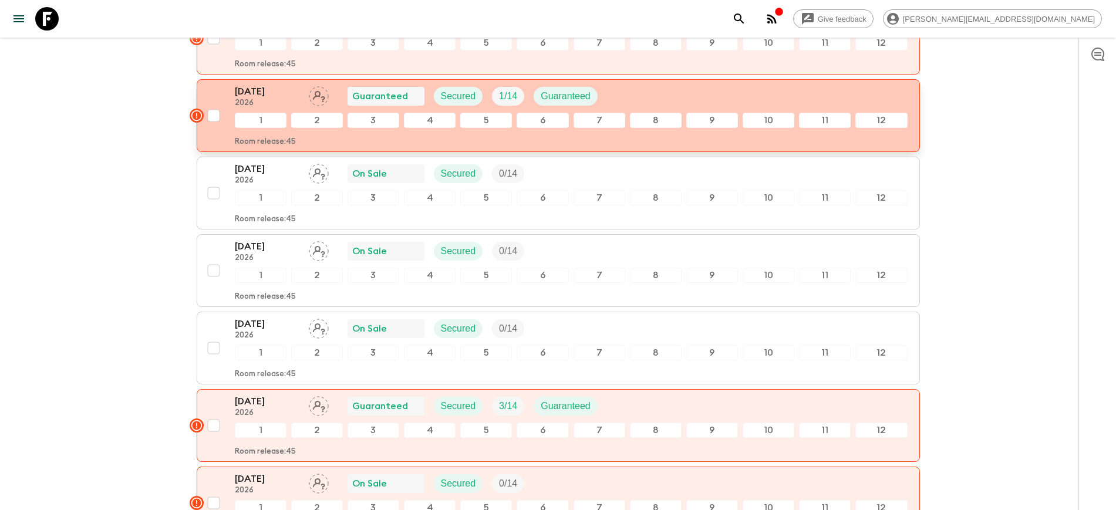
click at [196, 115] on icon "button" at bounding box center [196, 115] width 11 height 11
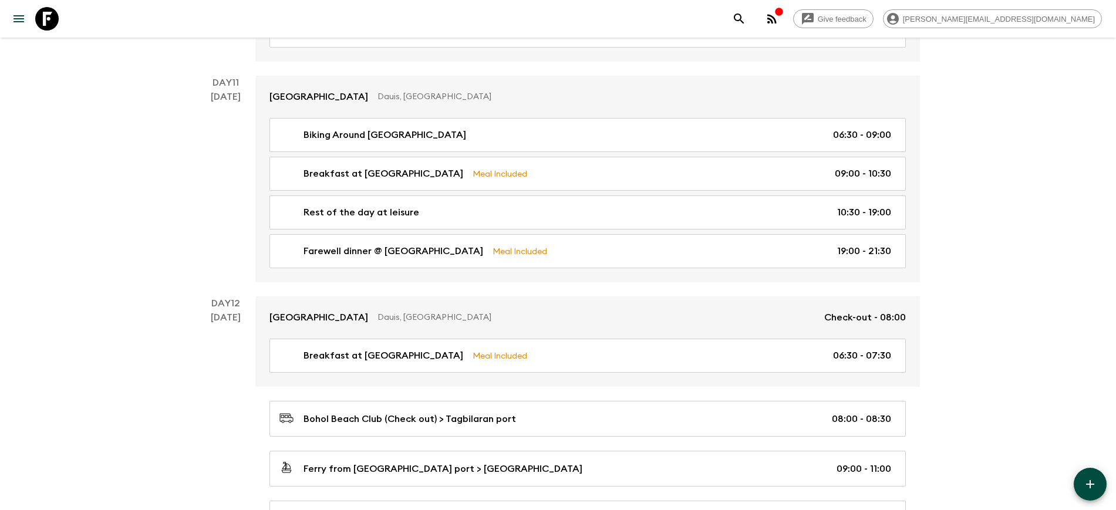
scroll to position [3856, 0]
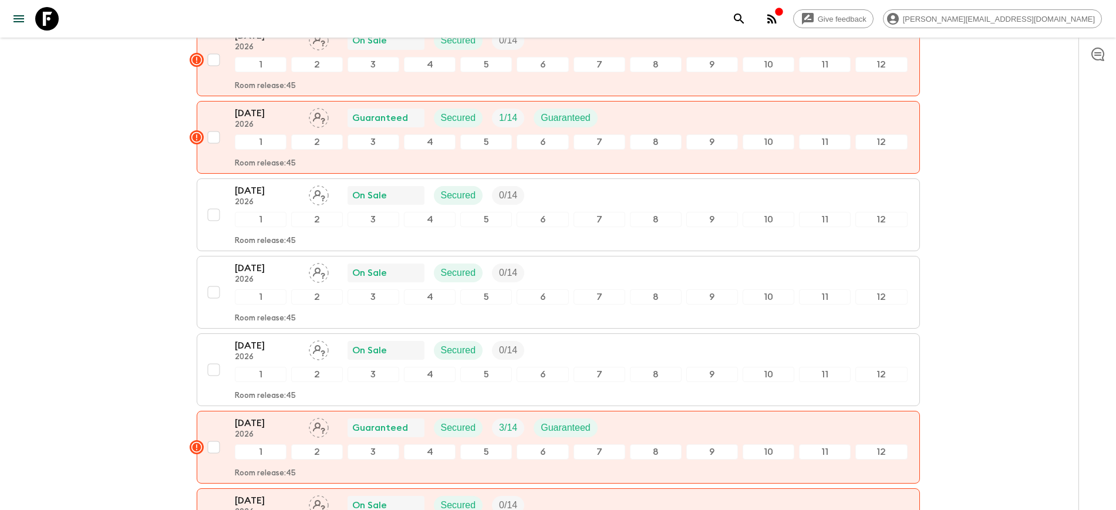
scroll to position [1101, 0]
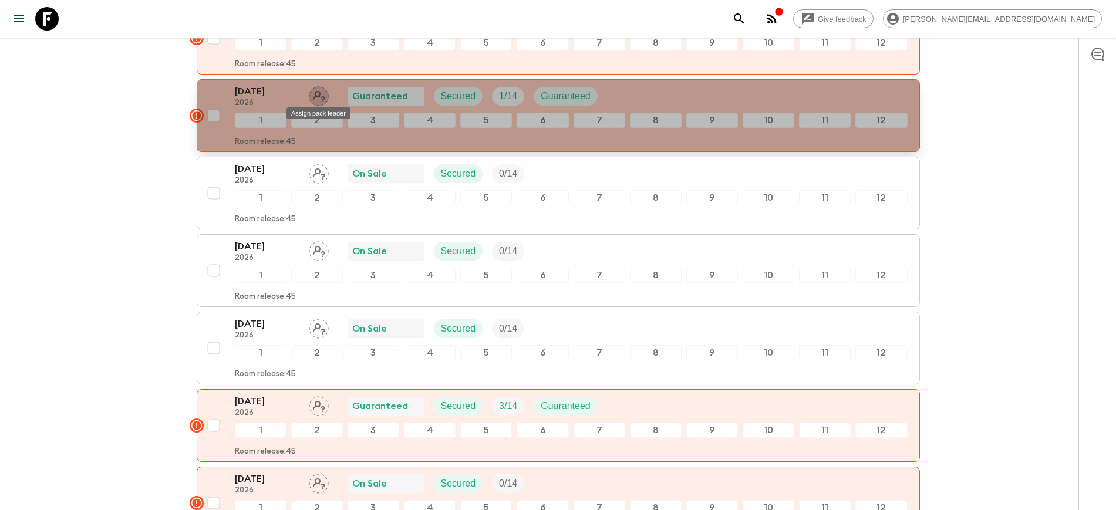
click at [316, 98] on icon "Assign pack leader" at bounding box center [319, 96] width 20 height 20
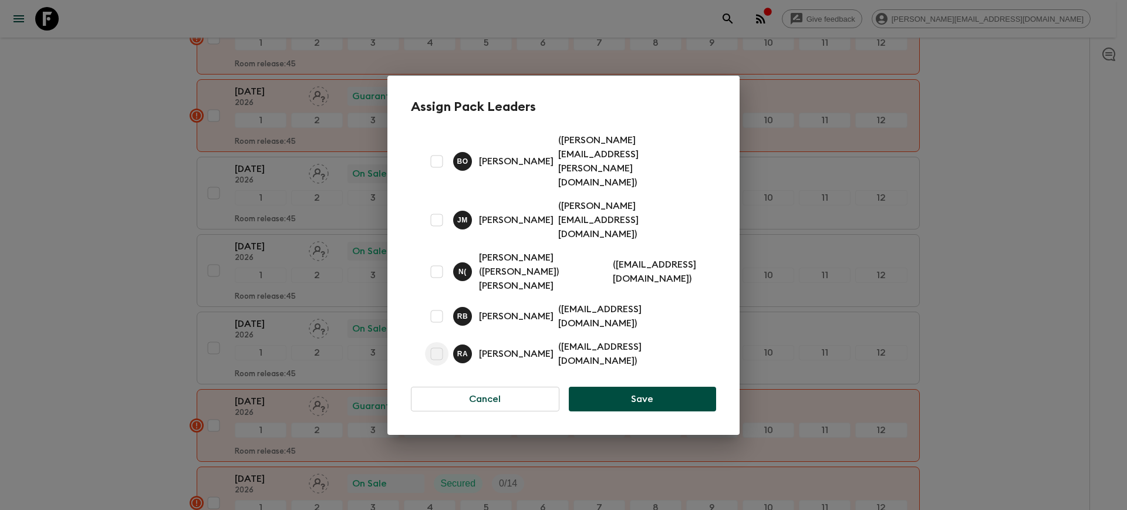
click at [443, 342] on input "checkbox" at bounding box center [436, 353] width 23 height 23
checkbox input "true"
drag, startPoint x: 570, startPoint y: 353, endPoint x: 588, endPoint y: 358, distance: 19.5
click at [577, 387] on button "Save" at bounding box center [642, 399] width 147 height 25
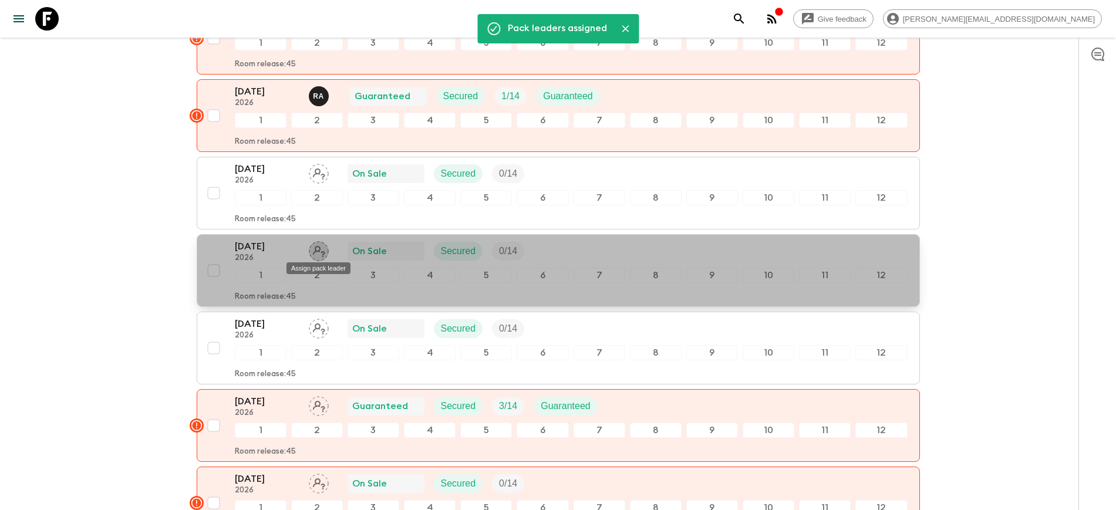
click at [322, 250] on icon "Assign pack leader" at bounding box center [319, 251] width 20 height 20
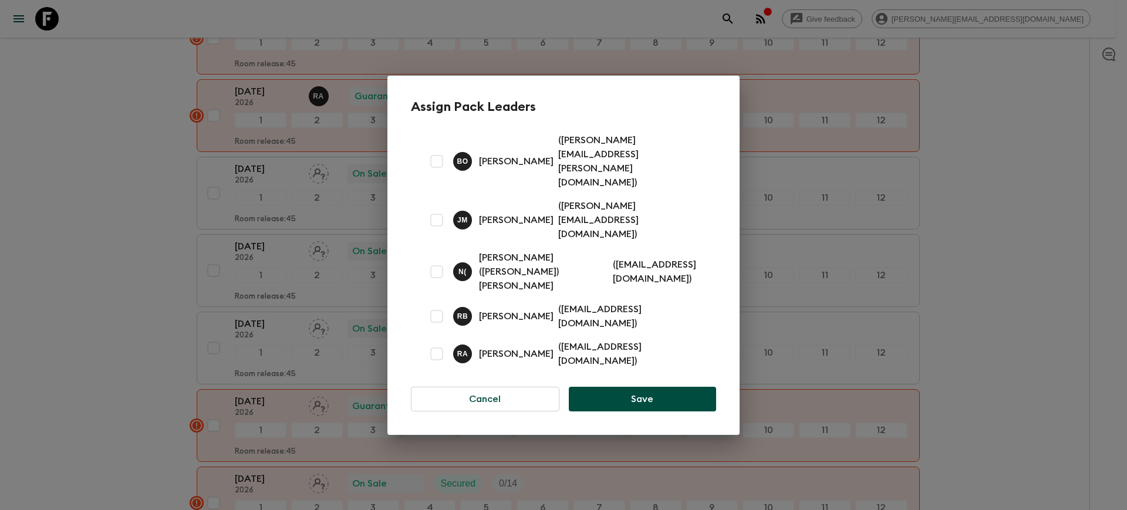
click at [428, 342] on input "checkbox" at bounding box center [436, 353] width 23 height 23
checkbox input "true"
click at [619, 387] on button "Save" at bounding box center [642, 399] width 147 height 25
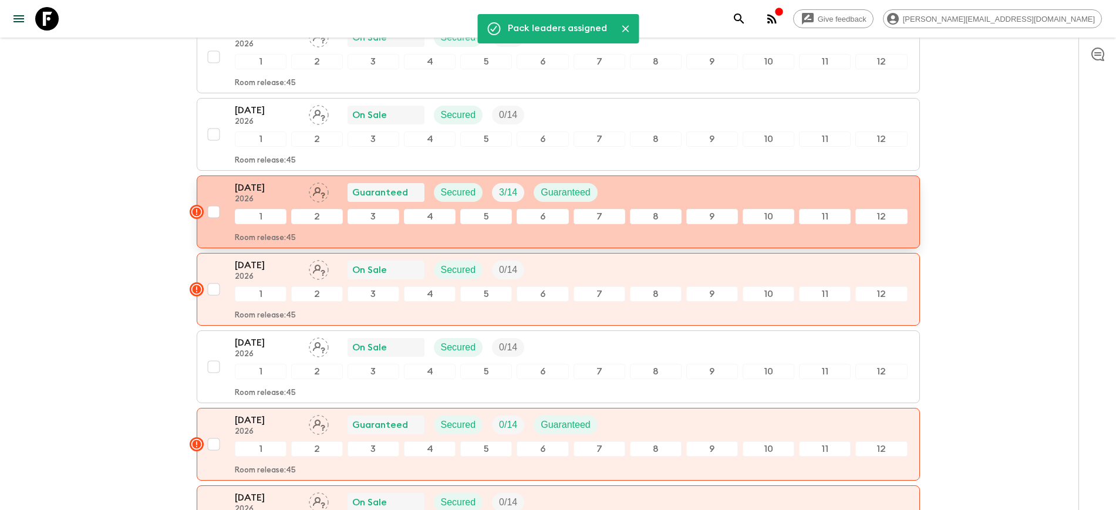
scroll to position [1321, 0]
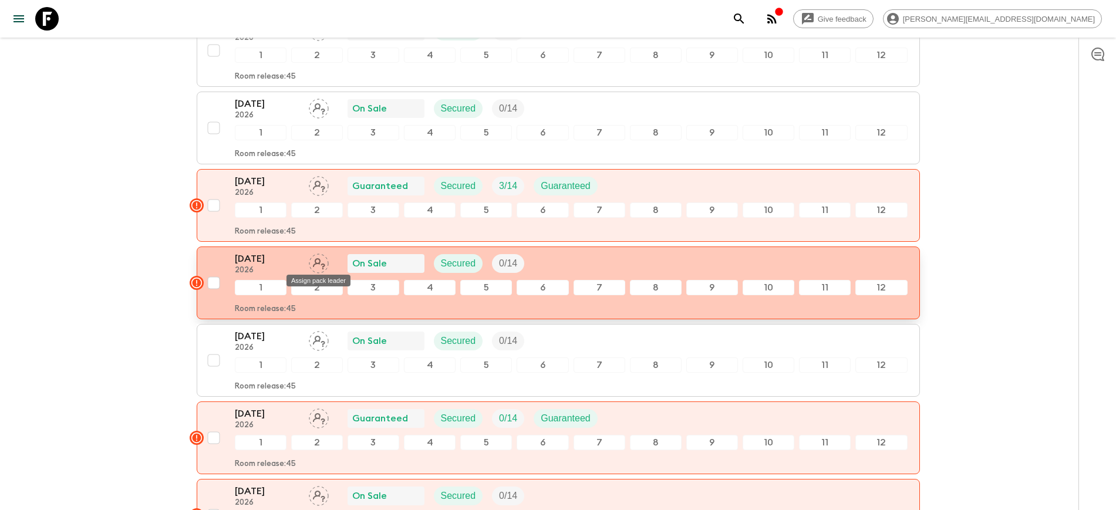
click at [317, 262] on icon "Assign pack leader" at bounding box center [319, 264] width 20 height 20
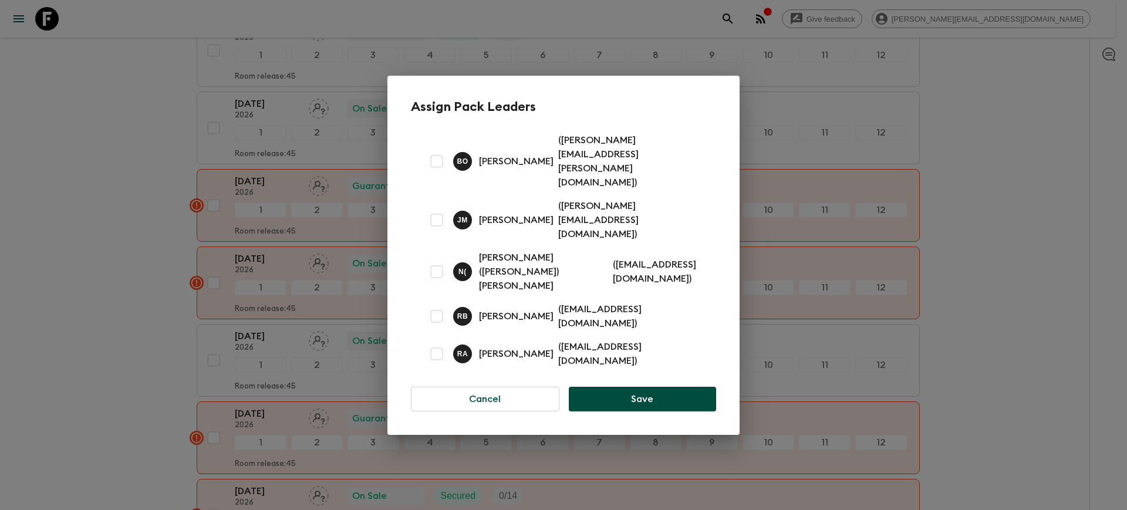
click at [435, 342] on input "checkbox" at bounding box center [436, 353] width 23 height 23
checkbox input "true"
click at [581, 387] on button "Save" at bounding box center [642, 399] width 147 height 25
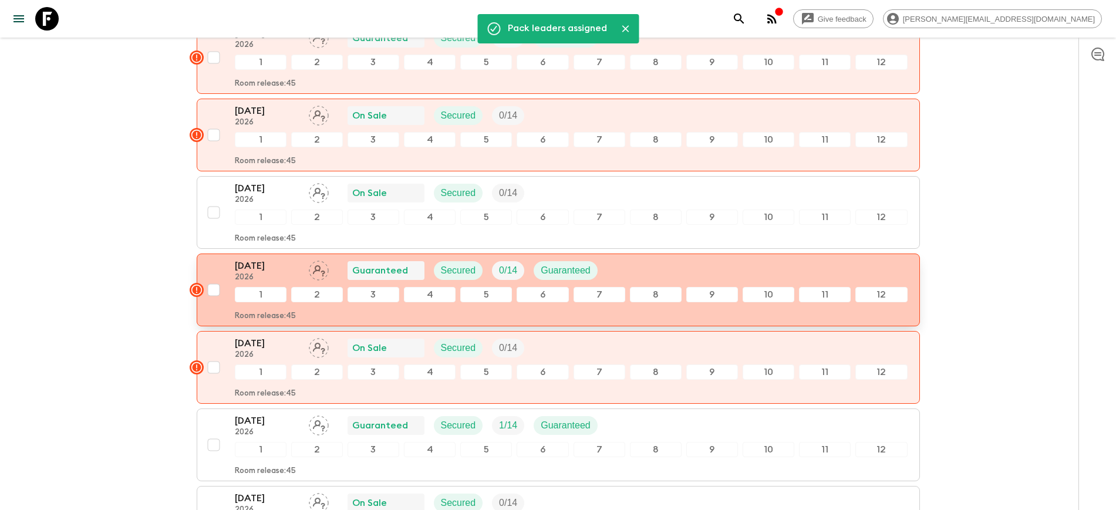
scroll to position [1541, 0]
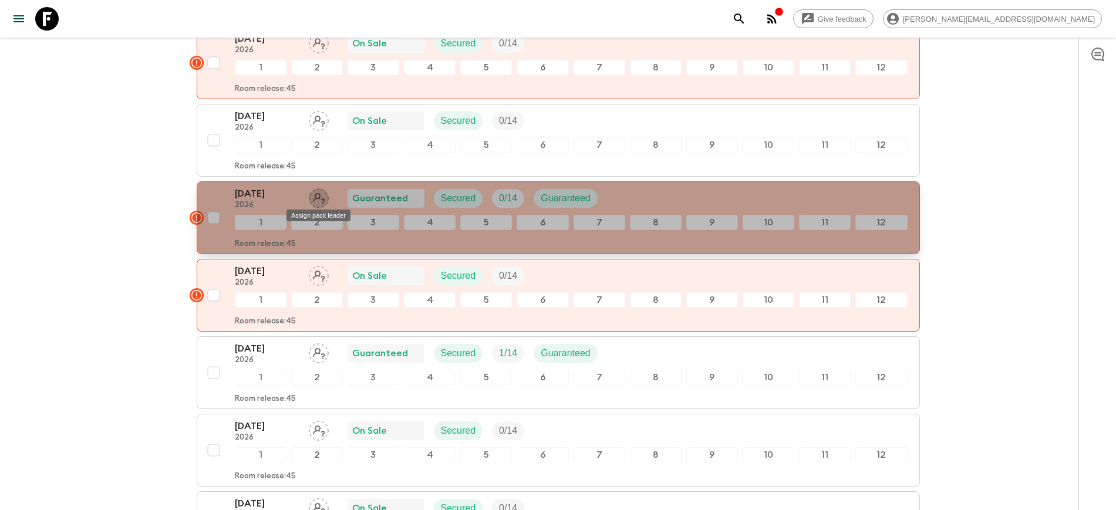
click at [318, 194] on icon "Assign pack leader" at bounding box center [319, 198] width 12 height 11
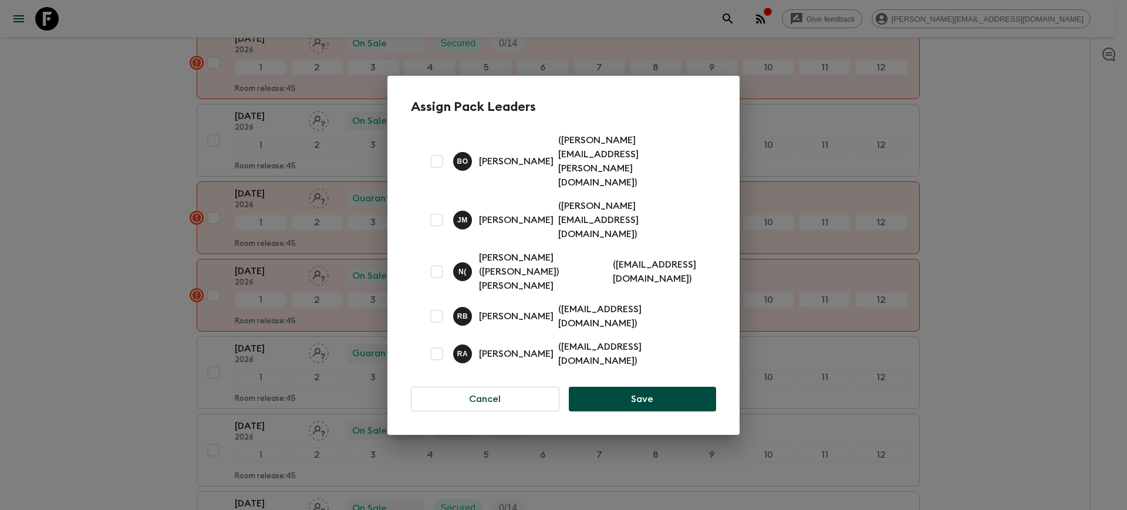
drag, startPoint x: 452, startPoint y: 318, endPoint x: 443, endPoint y: 315, distance: 9.5
click at [450, 335] on div "R A Rupert Andres ( rupeeandres@gmail.com )" at bounding box center [563, 354] width 305 height 38
click at [438, 342] on input "checkbox" at bounding box center [436, 353] width 23 height 23
checkbox input "true"
click at [651, 387] on button "Save" at bounding box center [642, 399] width 147 height 25
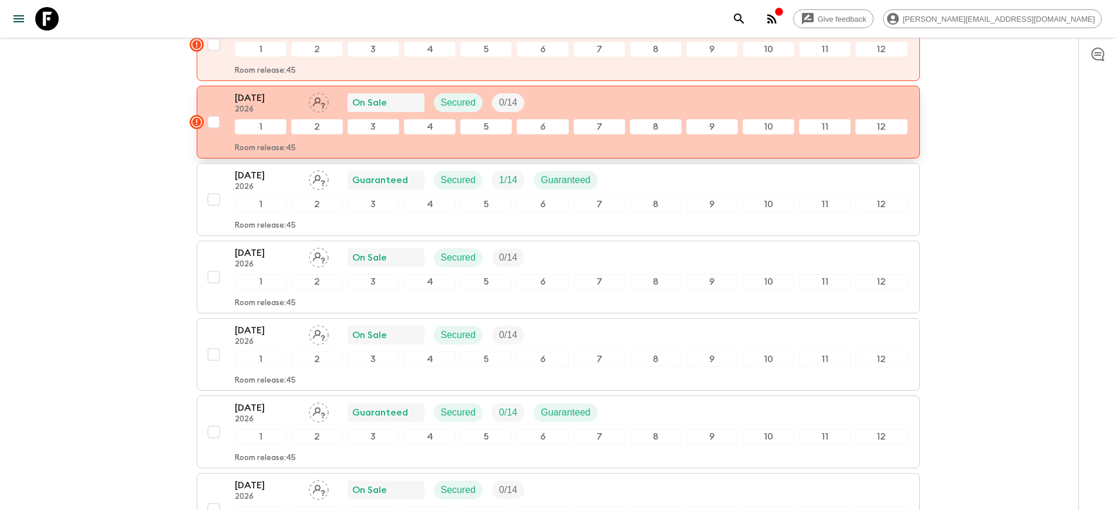
scroll to position [1761, 0]
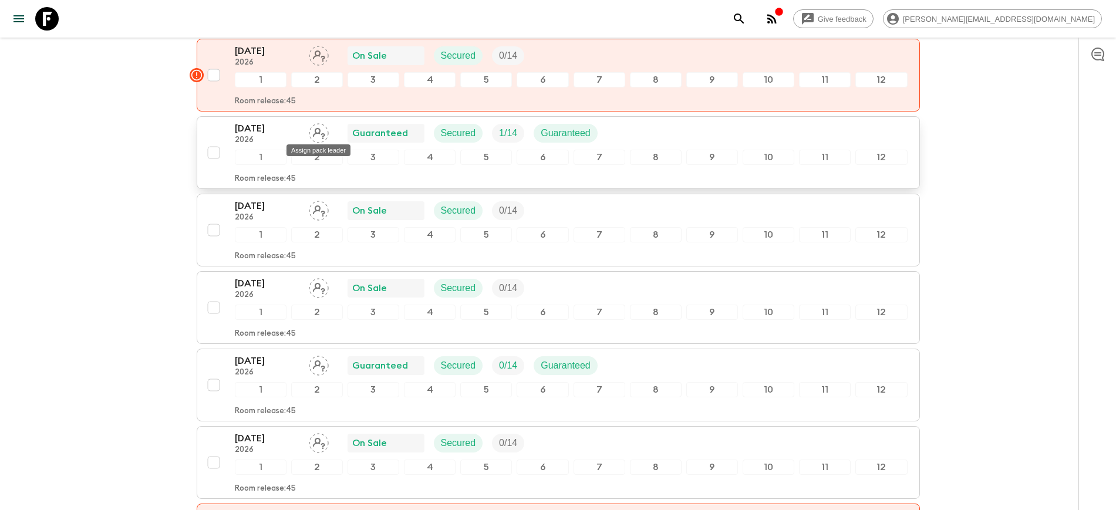
click at [316, 132] on icon "Assign pack leader" at bounding box center [319, 133] width 12 height 11
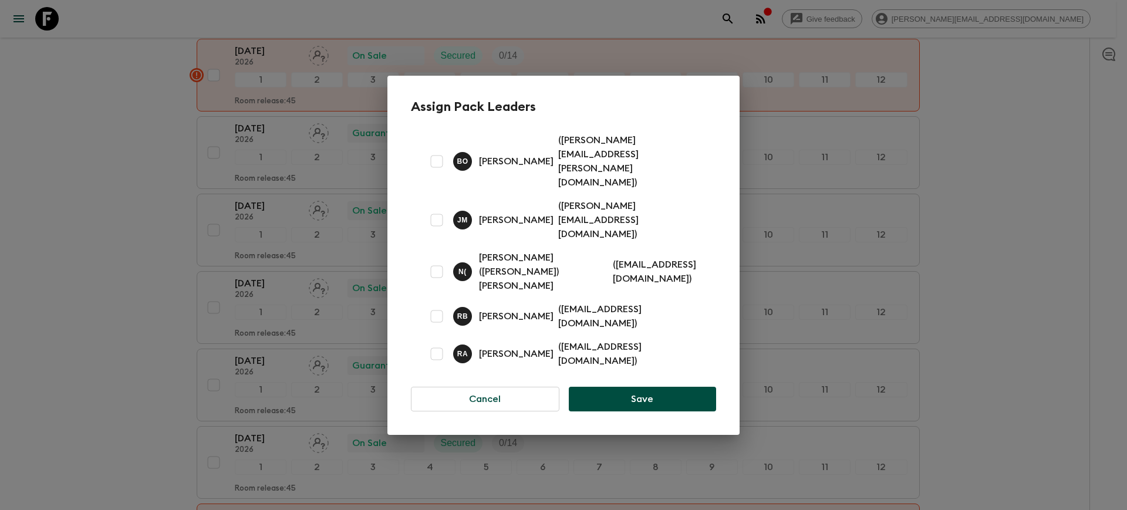
click at [435, 342] on input "checkbox" at bounding box center [436, 353] width 23 height 23
checkbox input "true"
click at [618, 387] on button "Save" at bounding box center [642, 399] width 147 height 25
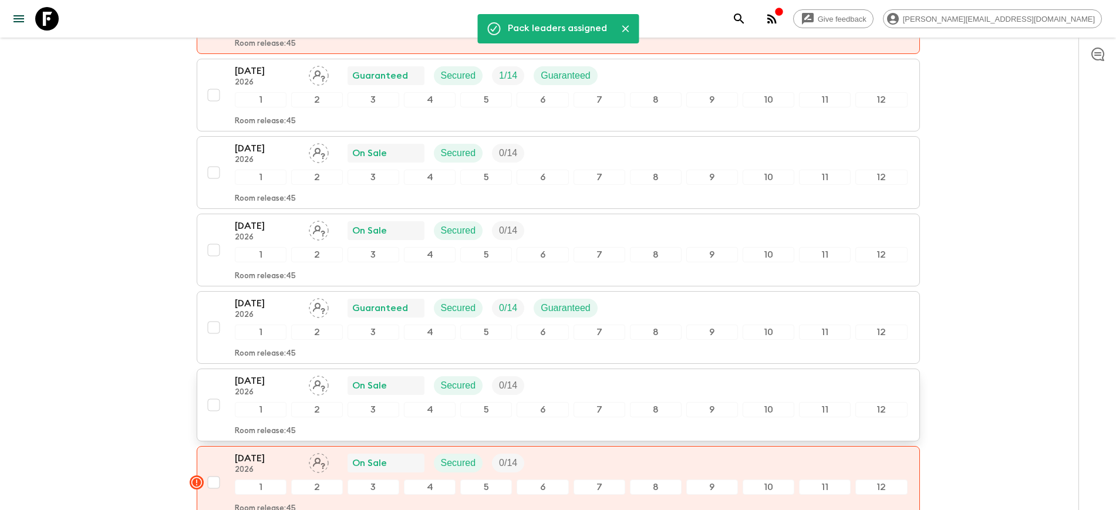
scroll to position [1835, 0]
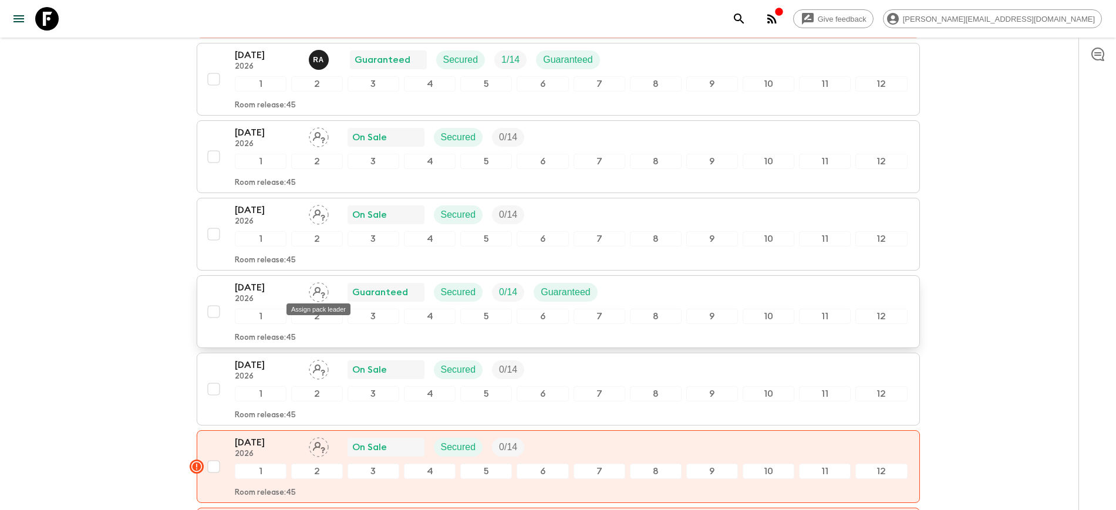
click at [318, 293] on icon "Assign pack leader" at bounding box center [319, 292] width 20 height 20
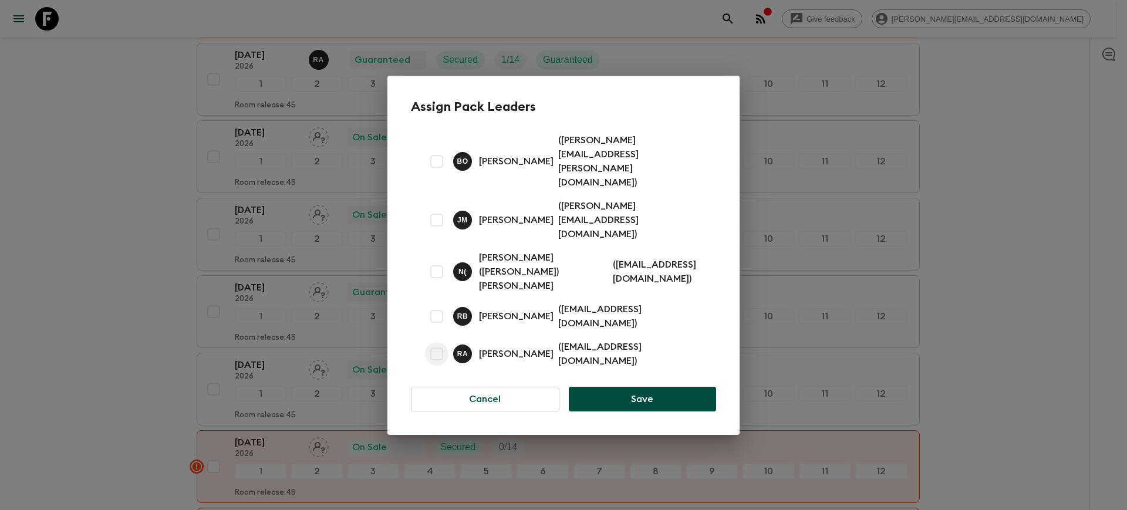
click at [439, 342] on input "checkbox" at bounding box center [436, 353] width 23 height 23
checkbox input "true"
click at [621, 387] on button "Save" at bounding box center [642, 399] width 147 height 25
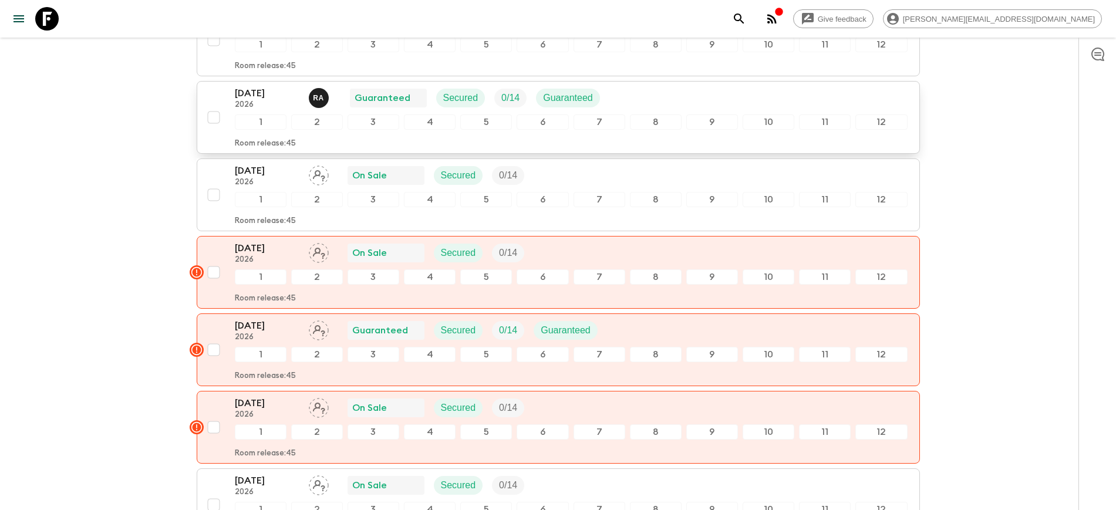
scroll to position [2055, 0]
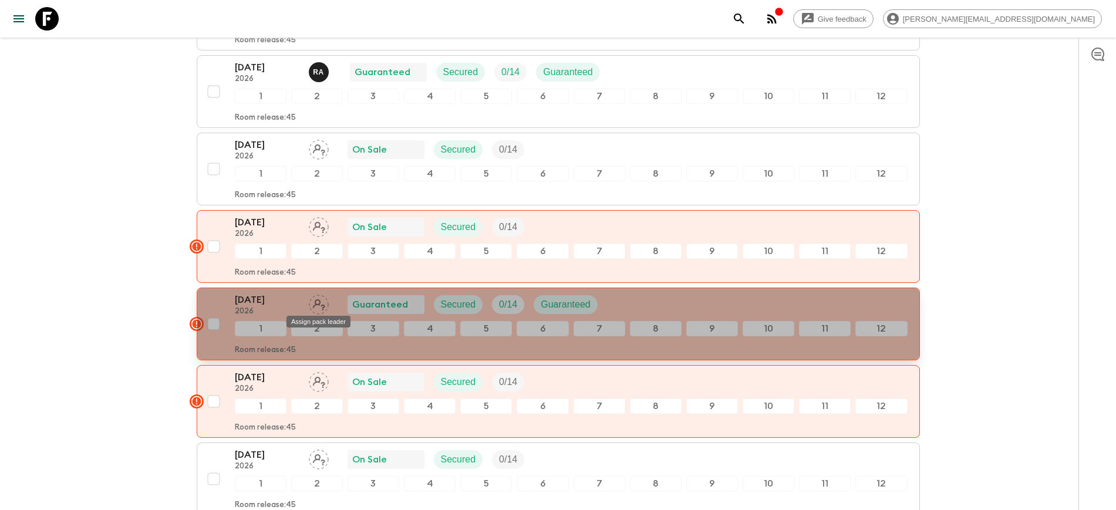
click at [319, 308] on div "Assign pack leader" at bounding box center [318, 318] width 66 height 21
click at [316, 303] on icon "Assign pack leader" at bounding box center [319, 305] width 20 height 20
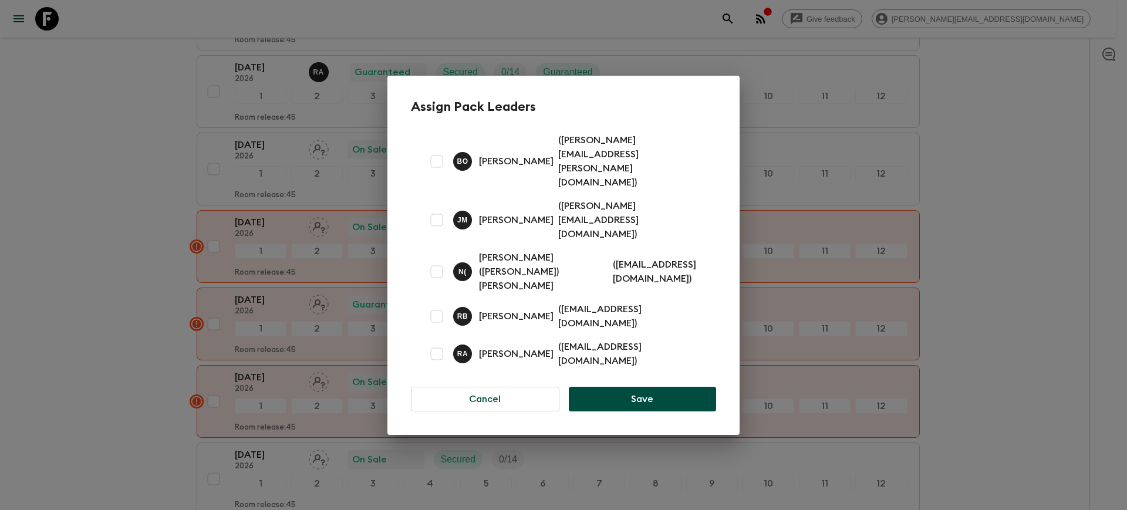
click at [438, 342] on input "checkbox" at bounding box center [436, 353] width 23 height 23
checkbox input "true"
click at [638, 387] on button "Save" at bounding box center [642, 399] width 147 height 25
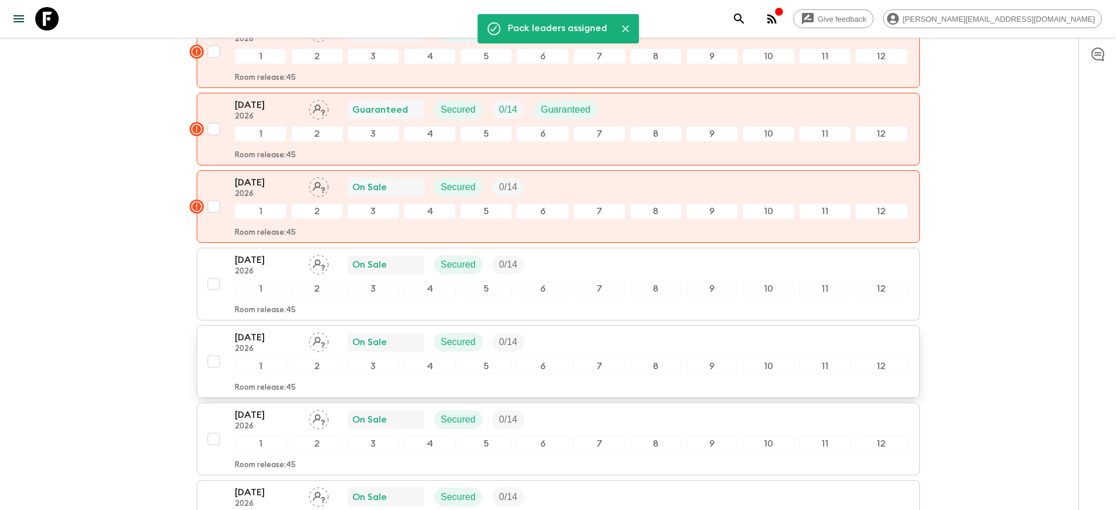
scroll to position [2275, 0]
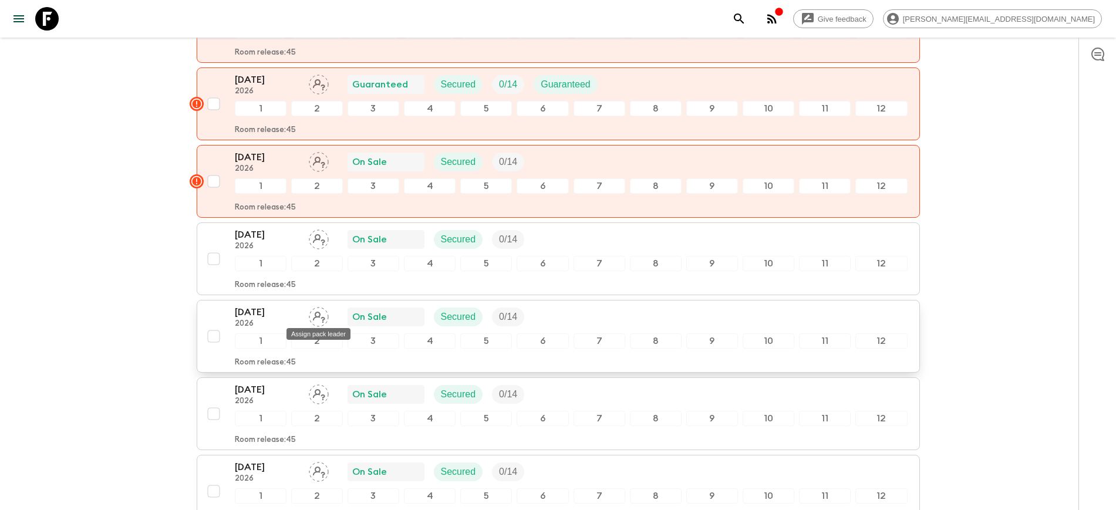
click at [316, 314] on icon "Assign pack leader" at bounding box center [319, 317] width 20 height 20
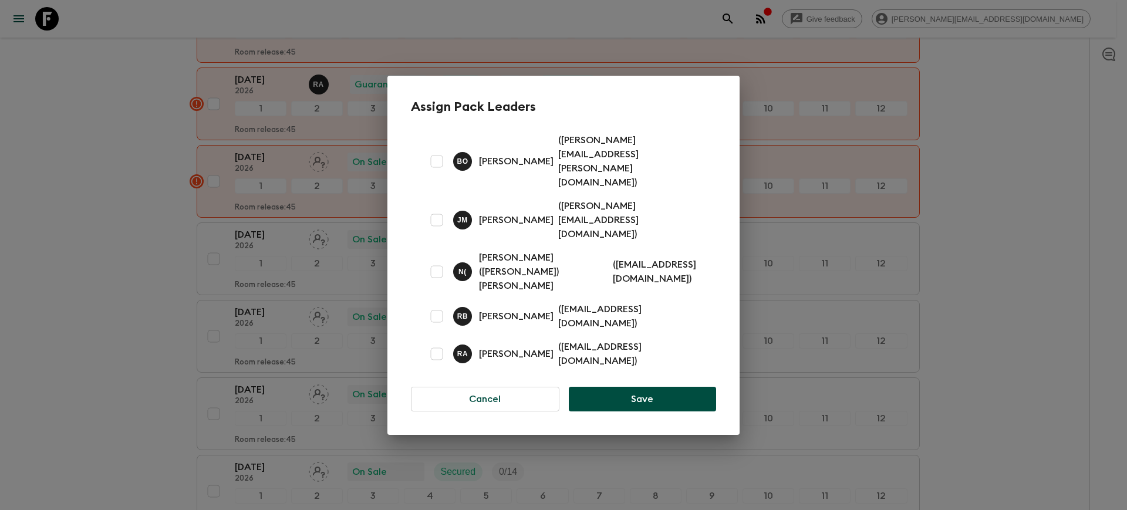
click at [436, 342] on input "checkbox" at bounding box center [436, 353] width 23 height 23
checkbox input "true"
click at [663, 387] on button "Save" at bounding box center [642, 399] width 147 height 25
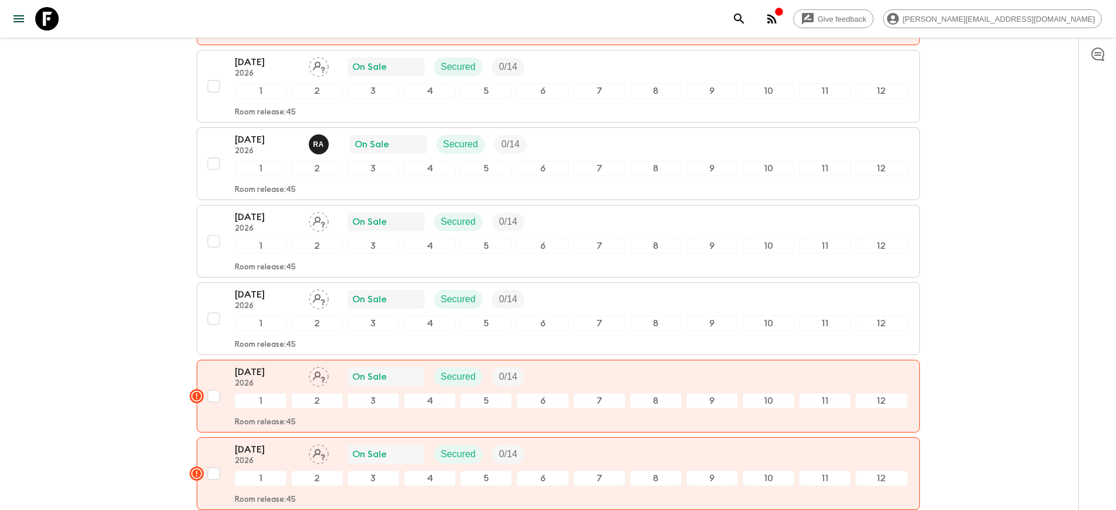
scroll to position [2422, 0]
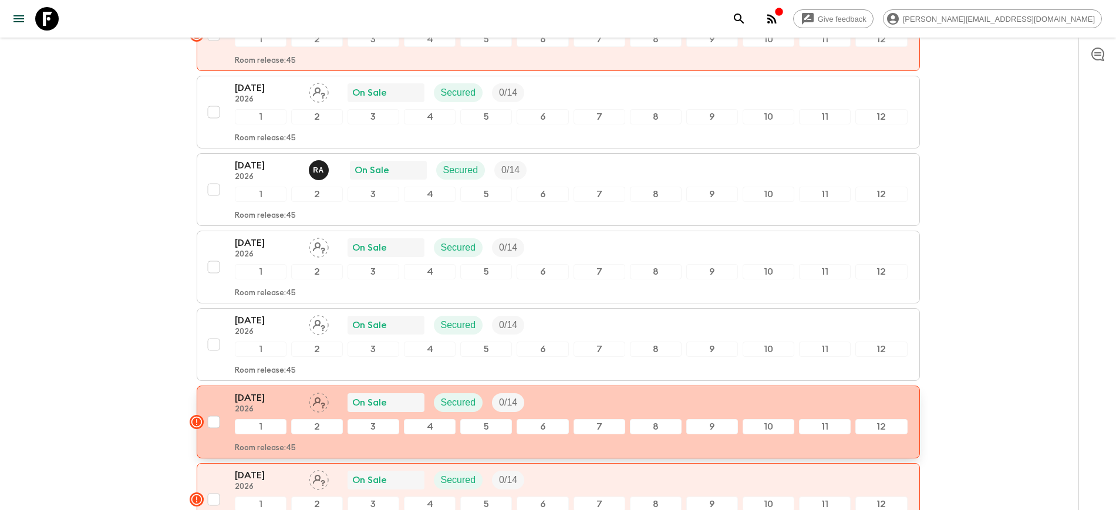
click at [318, 399] on icon "Assign pack leader" at bounding box center [319, 403] width 20 height 20
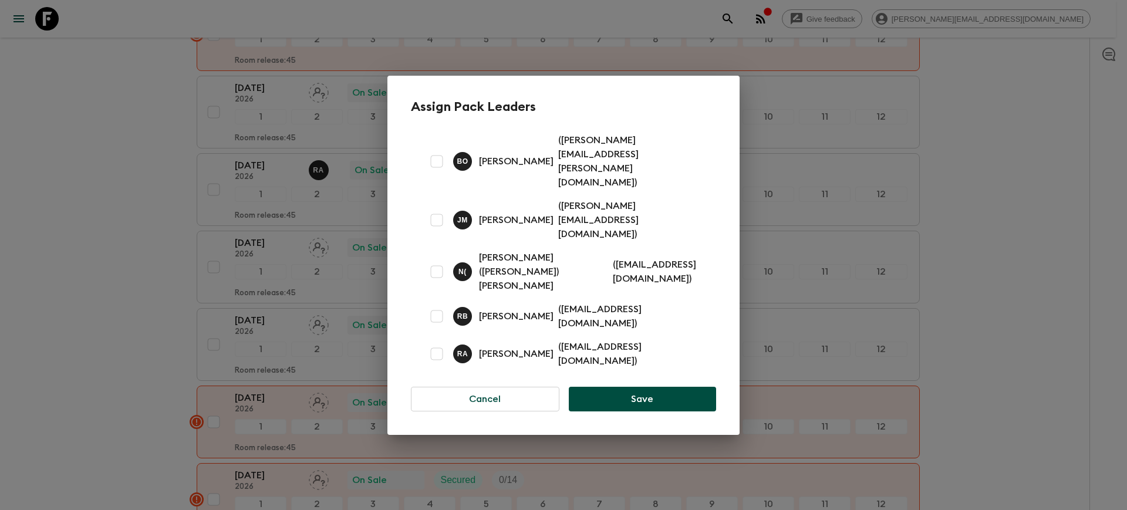
click at [442, 342] on input "checkbox" at bounding box center [436, 353] width 23 height 23
checkbox input "true"
click at [622, 387] on button "Save" at bounding box center [642, 399] width 147 height 25
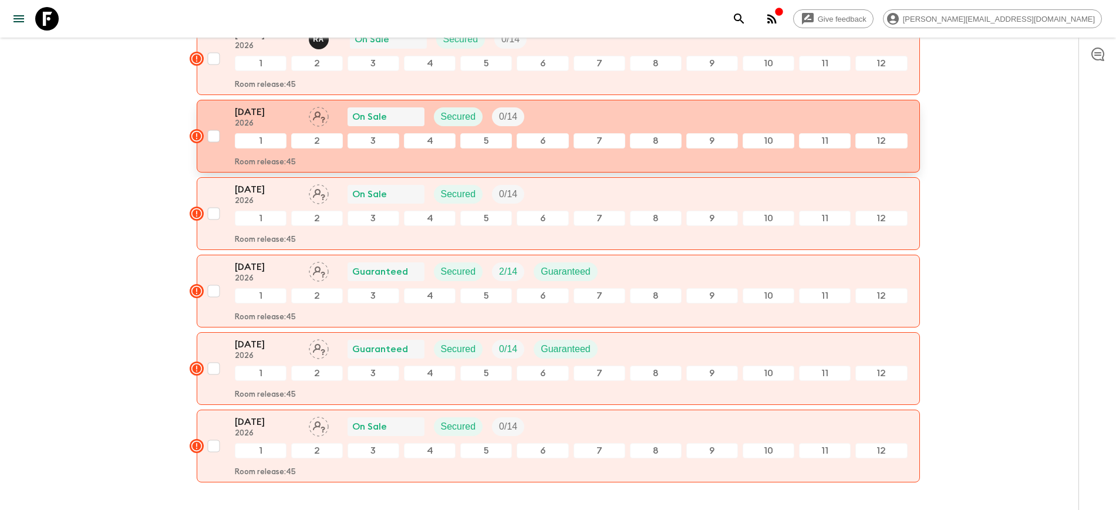
scroll to position [2862, 0]
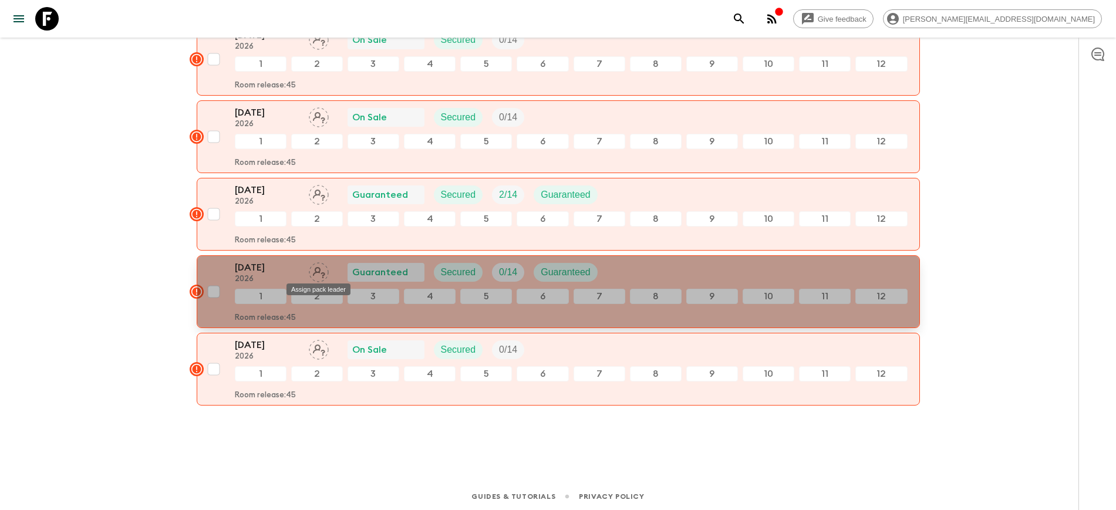
click at [319, 277] on div "Assign pack leader" at bounding box center [318, 285] width 66 height 21
click at [317, 271] on icon "Assign pack leader" at bounding box center [319, 272] width 20 height 20
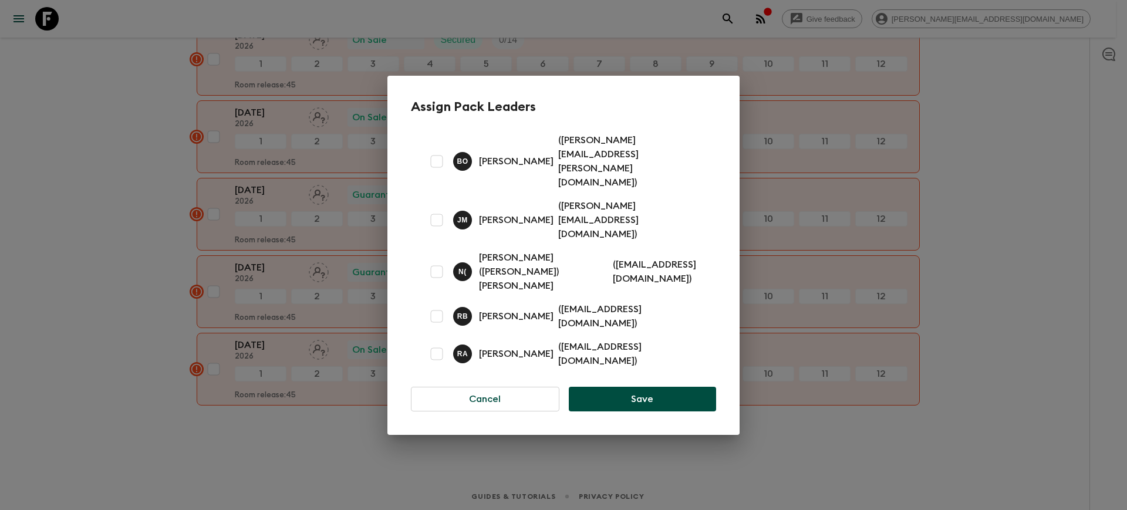
click at [439, 342] on input "checkbox" at bounding box center [436, 353] width 23 height 23
checkbox input "true"
click at [632, 387] on button "Save" at bounding box center [642, 399] width 147 height 25
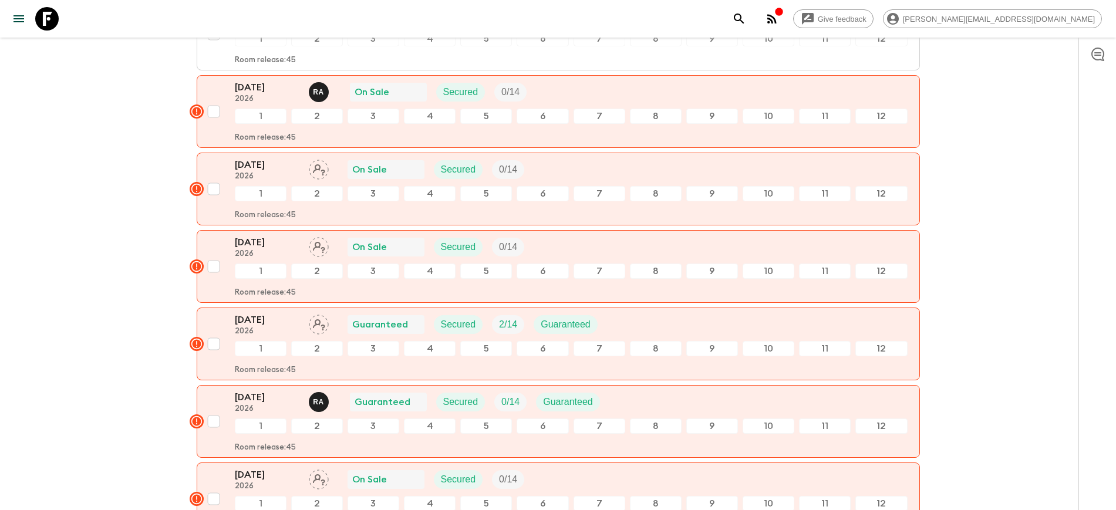
scroll to position [2718, 0]
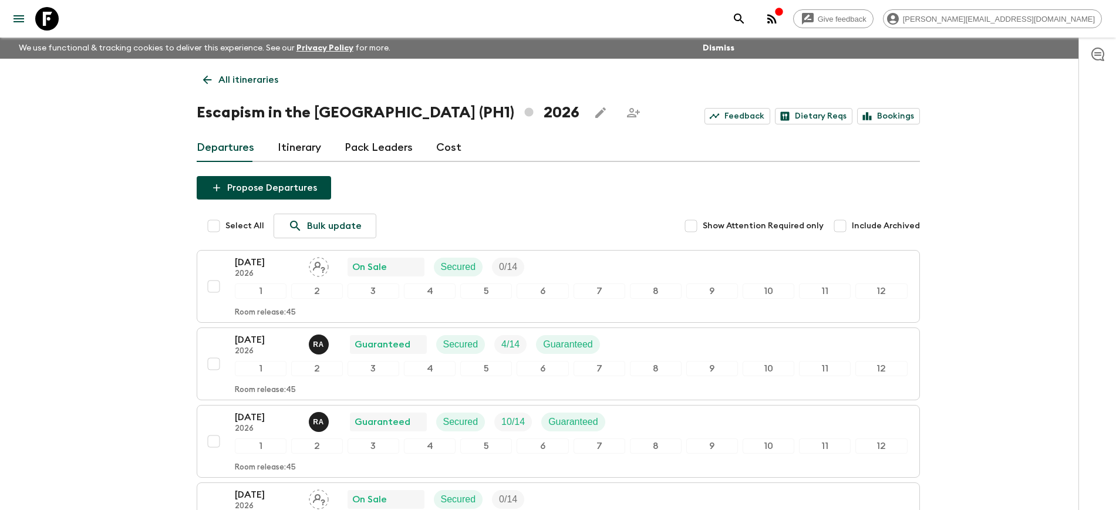
click at [205, 78] on icon at bounding box center [207, 80] width 9 height 9
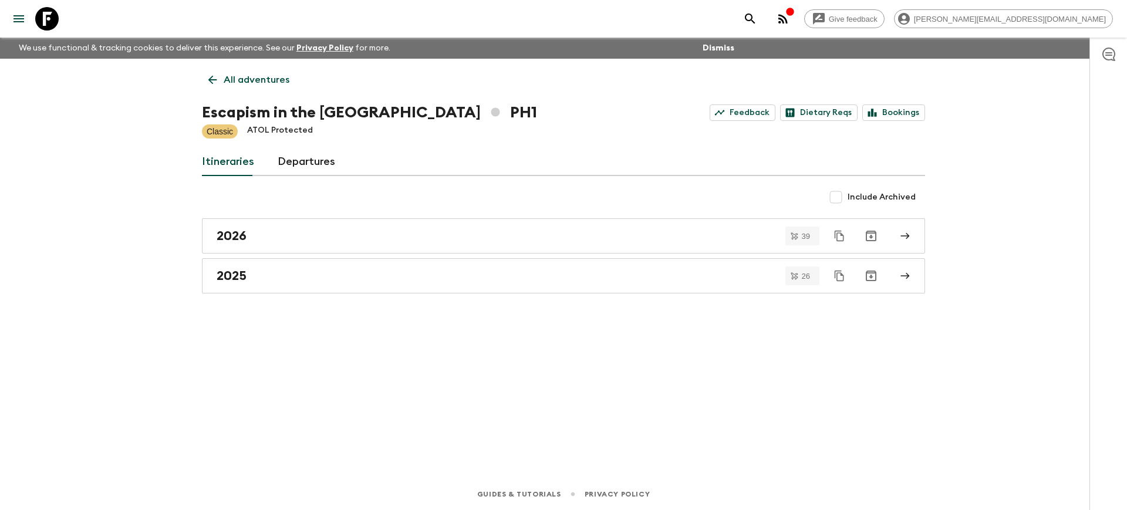
click at [216, 82] on icon at bounding box center [212, 79] width 13 height 13
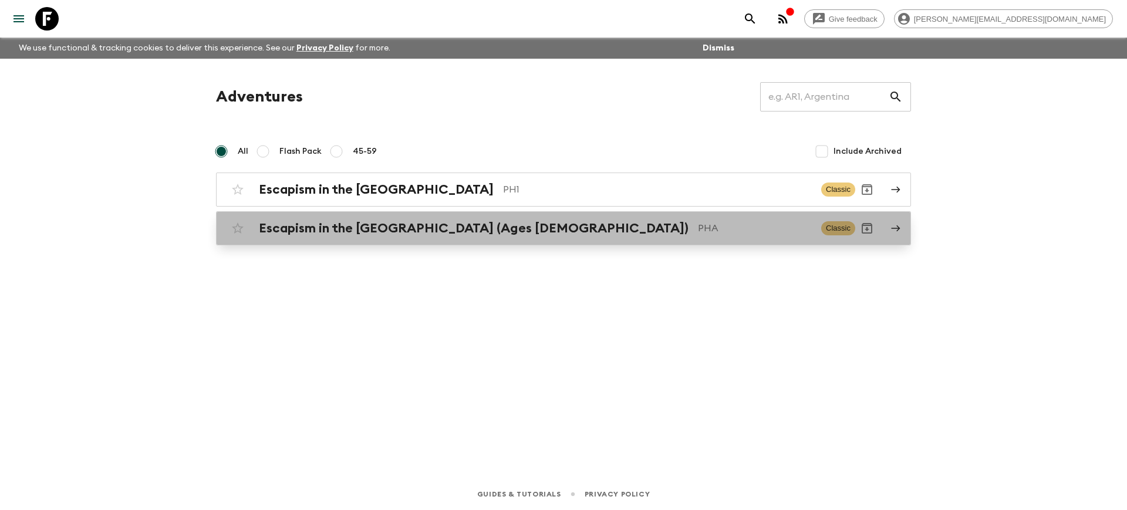
click at [370, 228] on h2 "Escapism in the [GEOGRAPHIC_DATA] (Ages [DEMOGRAPHIC_DATA])" at bounding box center [474, 228] width 430 height 15
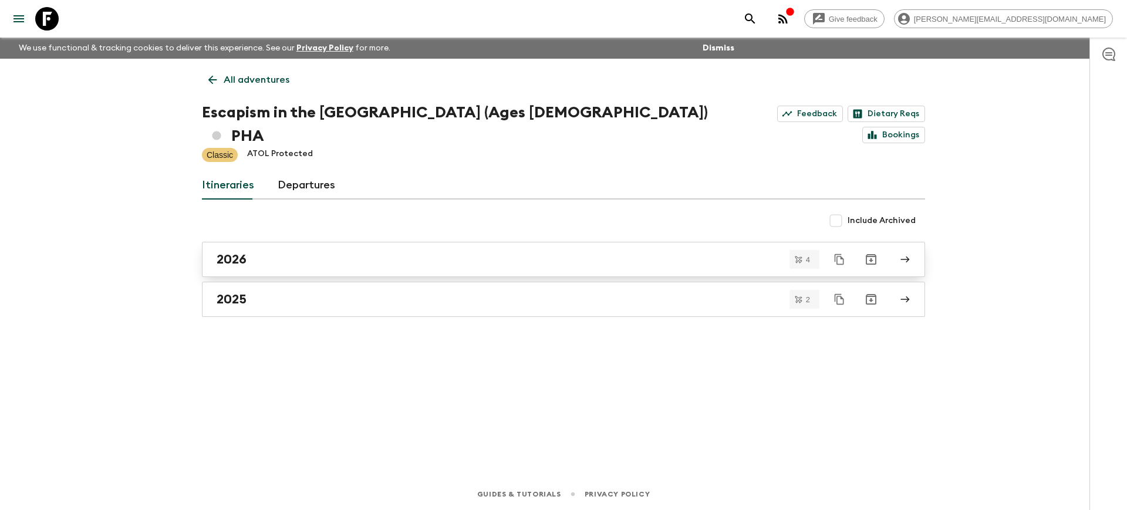
click at [401, 252] on div "2026" at bounding box center [553, 259] width 672 height 15
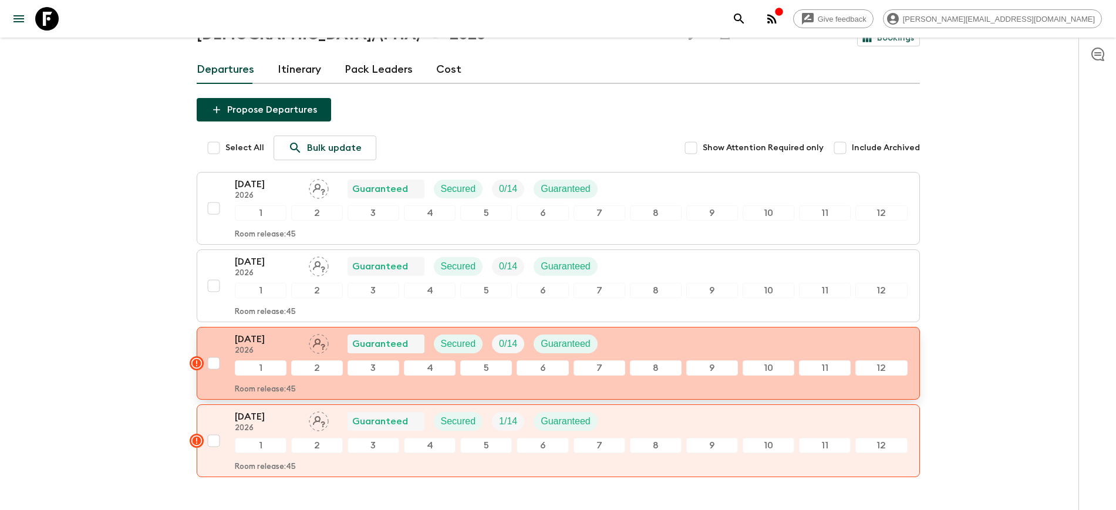
scroll to position [152, 0]
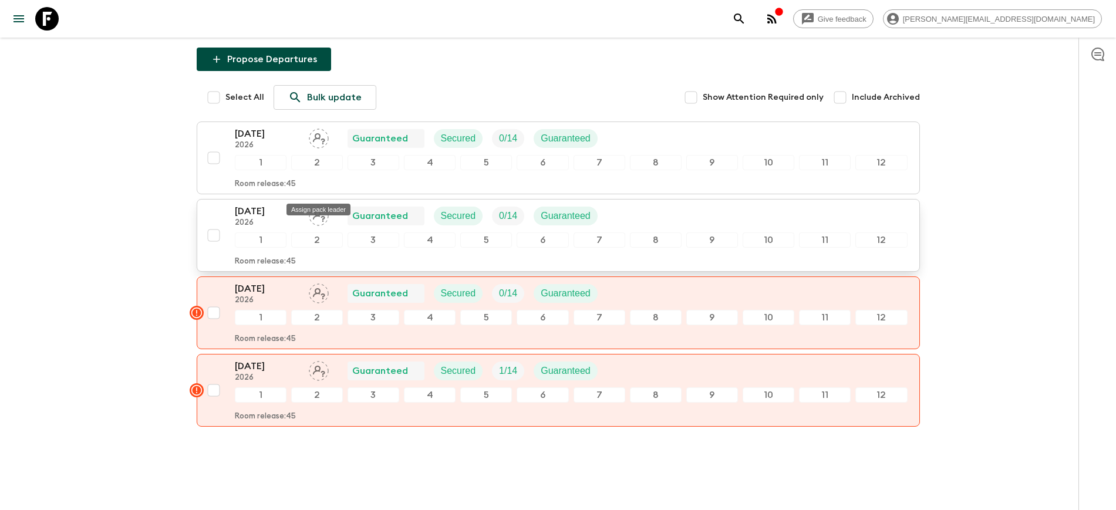
click at [319, 198] on div "Assign pack leader" at bounding box center [318, 206] width 66 height 21
click at [322, 206] on icon "Assign pack leader" at bounding box center [319, 216] width 20 height 20
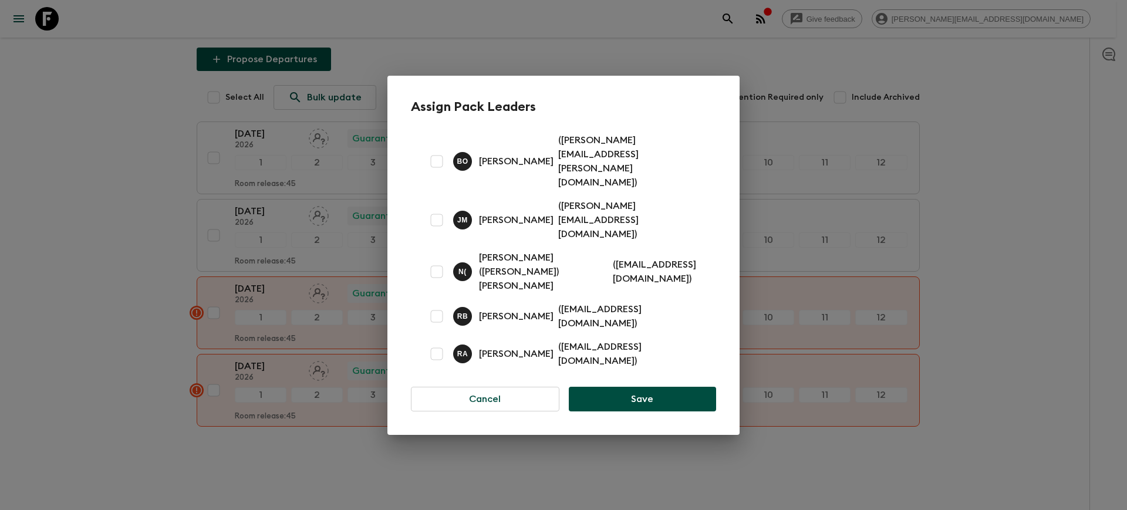
click at [440, 342] on input "checkbox" at bounding box center [436, 353] width 23 height 23
checkbox input "true"
click at [614, 387] on button "Save" at bounding box center [642, 399] width 147 height 25
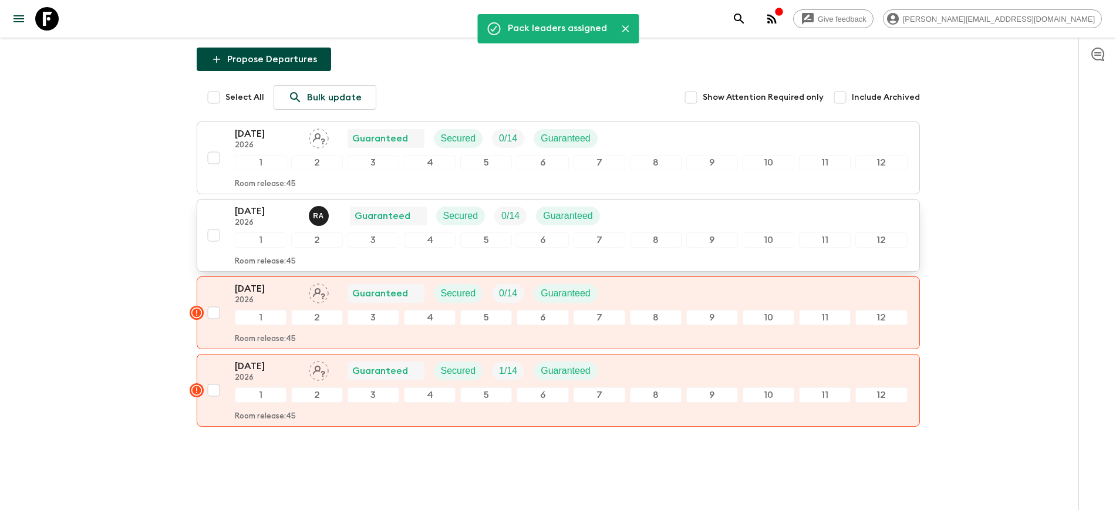
scroll to position [0, 0]
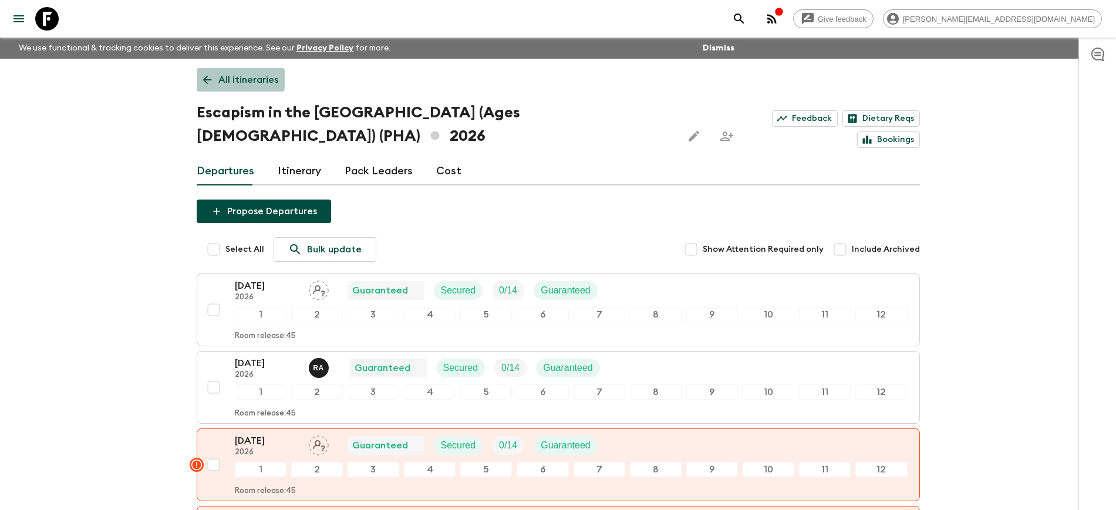
click at [214, 79] on link "All itineraries" at bounding box center [241, 79] width 88 height 23
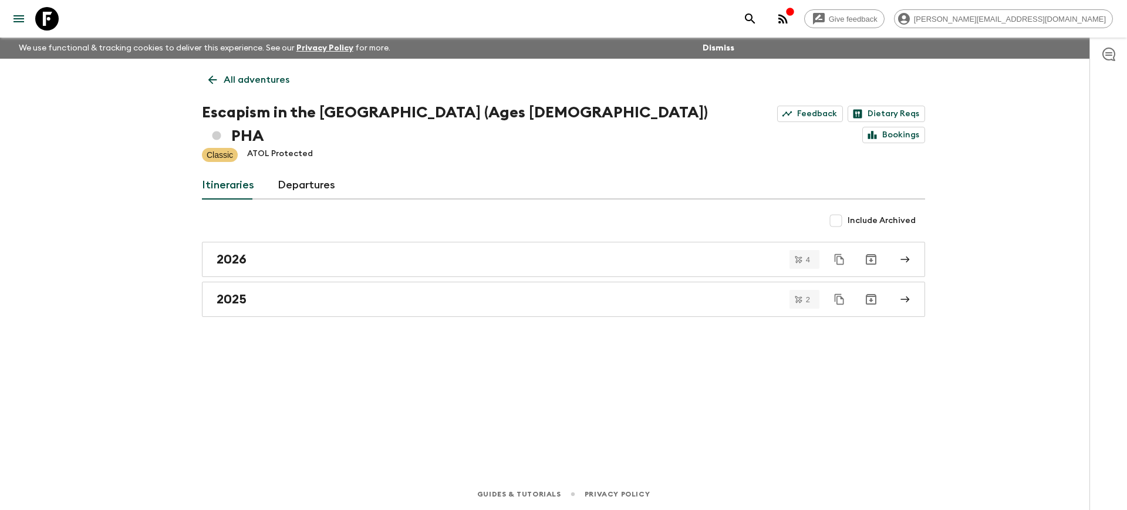
click at [218, 87] on link "All adventures" at bounding box center [249, 79] width 94 height 23
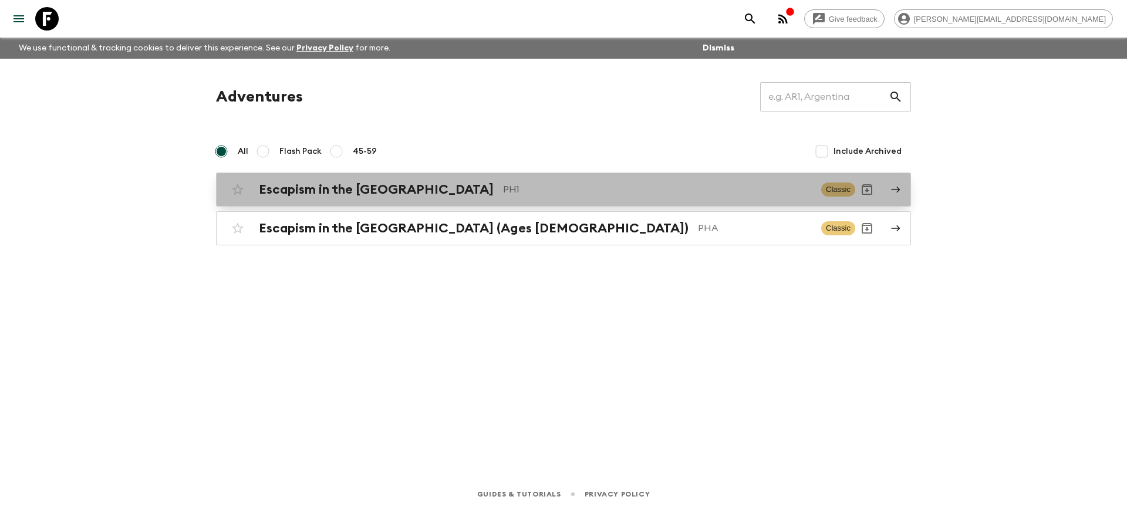
click at [351, 196] on h2 "Escapism in the [GEOGRAPHIC_DATA]" at bounding box center [376, 189] width 235 height 15
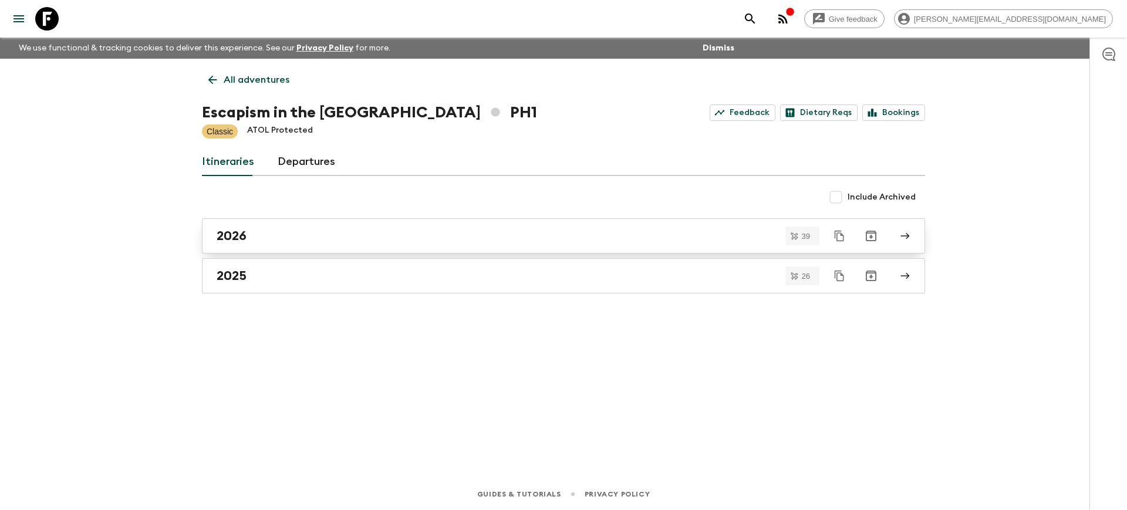
click at [352, 244] on link "2026" at bounding box center [563, 235] width 723 height 35
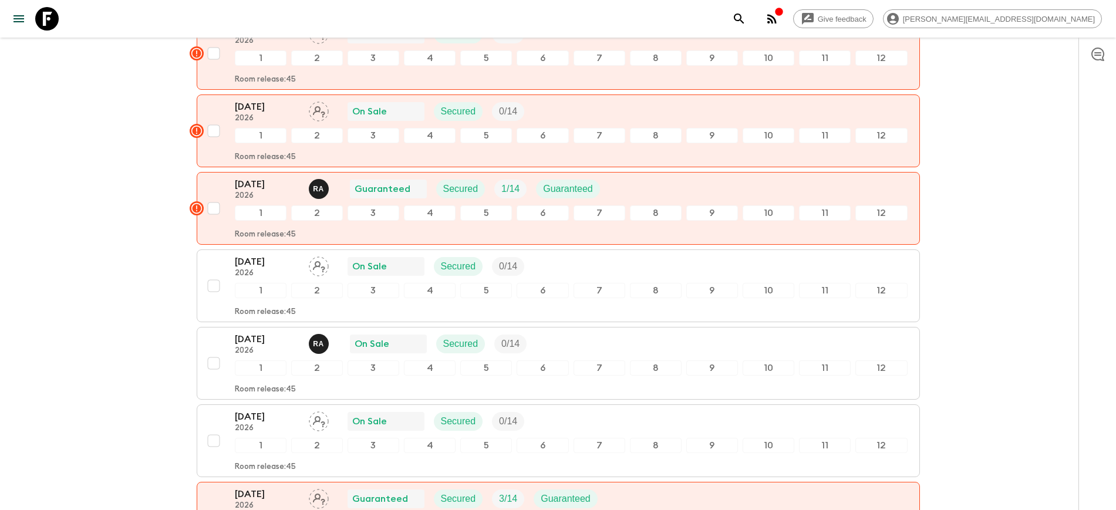
scroll to position [956, 0]
